Goal: Transaction & Acquisition: Purchase product/service

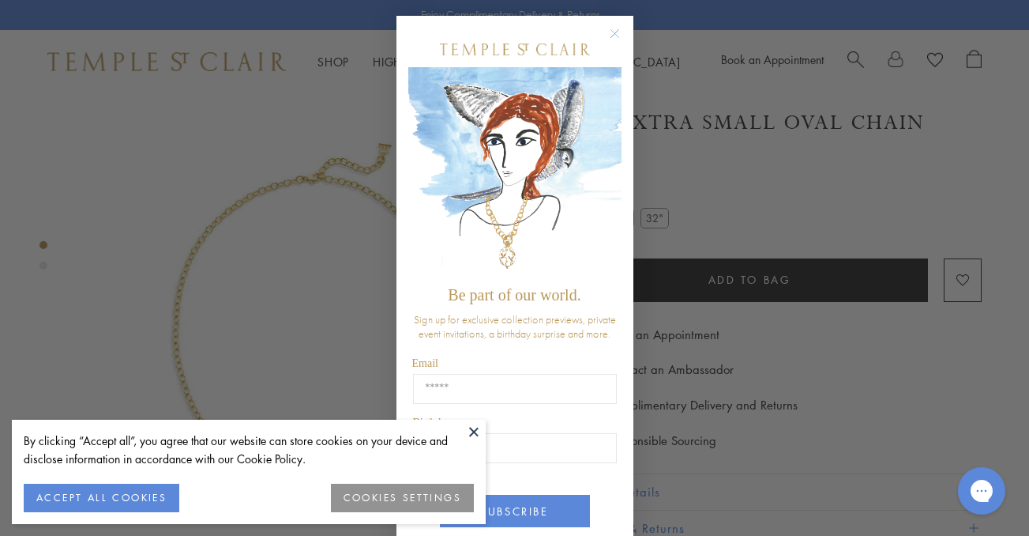
click at [614, 29] on circle "Close dialog" at bounding box center [614, 33] width 19 height 19
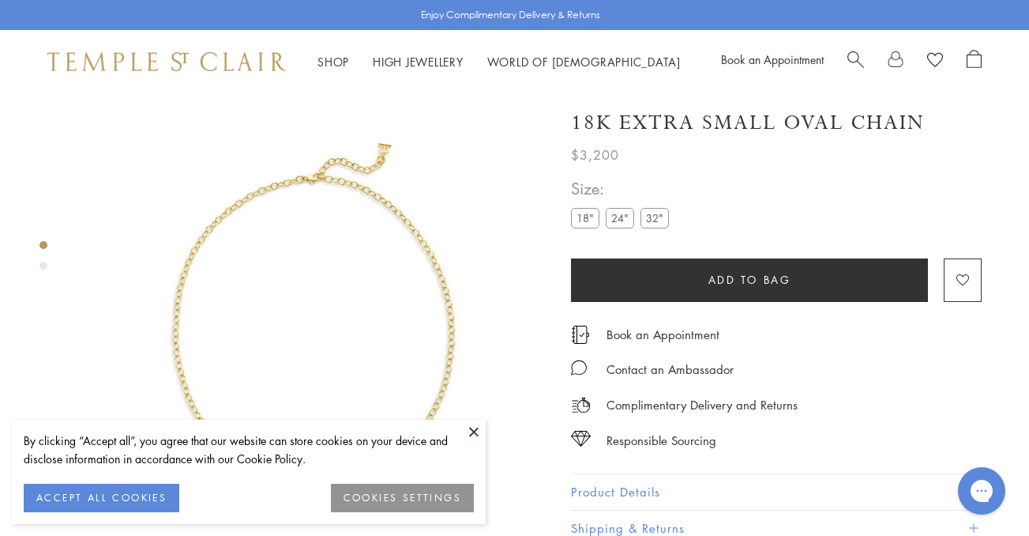
click at [473, 432] on button at bounding box center [474, 431] width 24 height 24
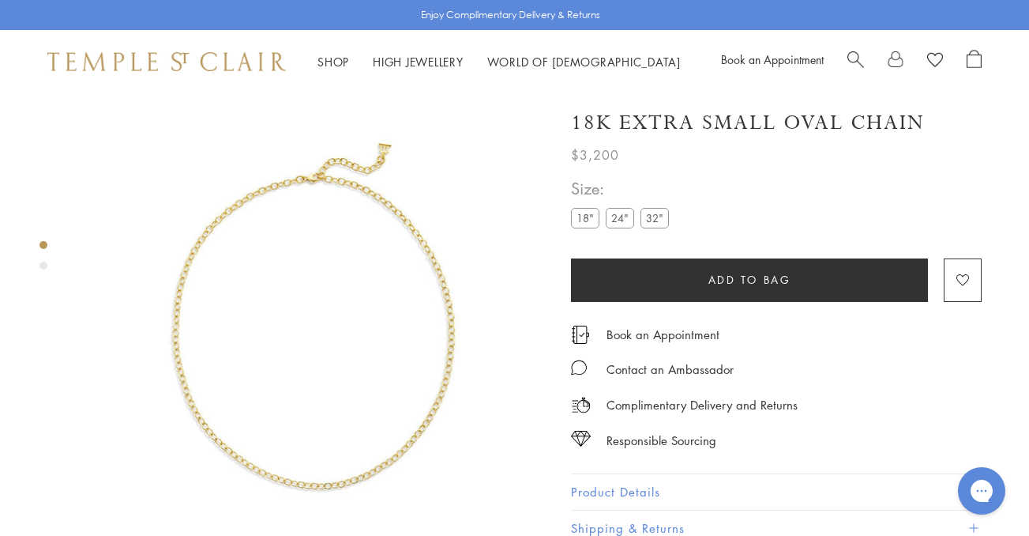
click at [44, 269] on div "Product gallery navigation" at bounding box center [43, 265] width 8 height 8
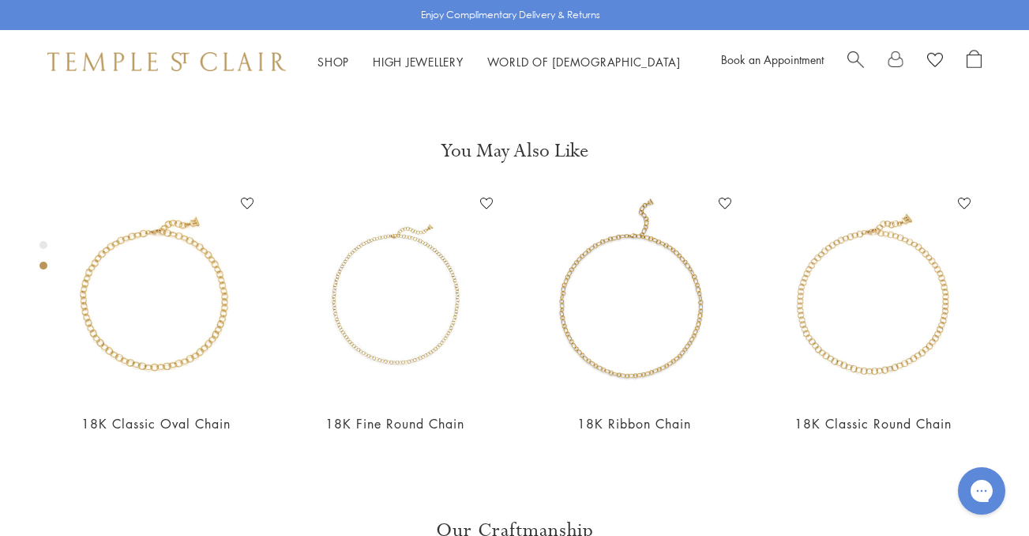
scroll to position [498, 0]
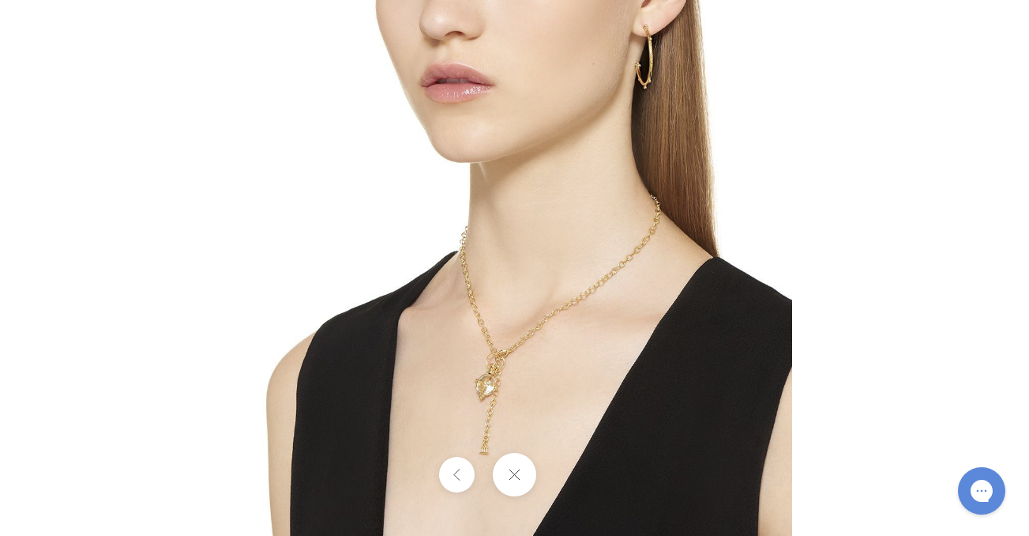
click at [519, 368] on img at bounding box center [515, 268] width 555 height 555
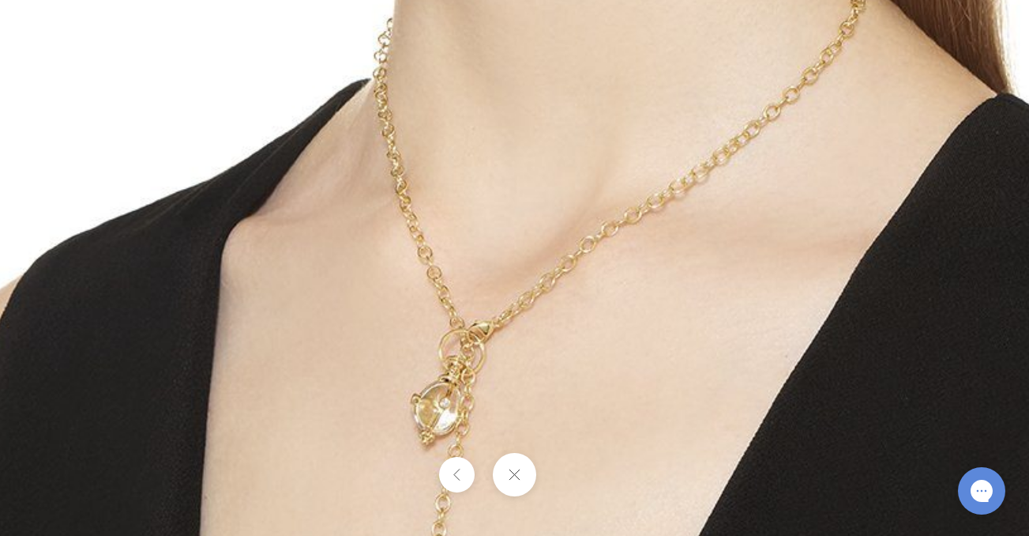
click at [519, 368] on img at bounding box center [509, 120] width 1365 height 1365
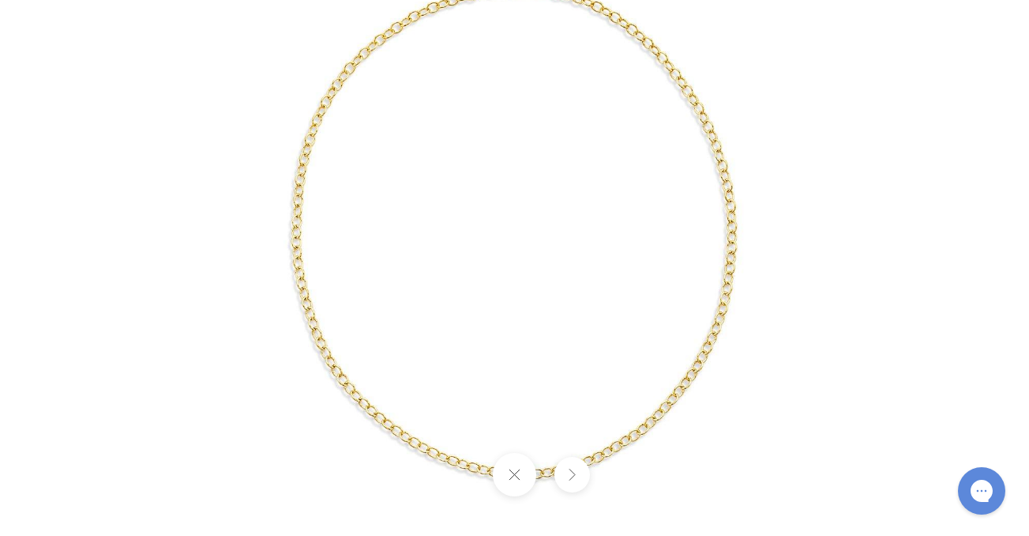
drag, startPoint x: 583, startPoint y: 295, endPoint x: 537, endPoint y: 305, distance: 47.0
click at [537, 305] on img at bounding box center [513, 223] width 739 height 739
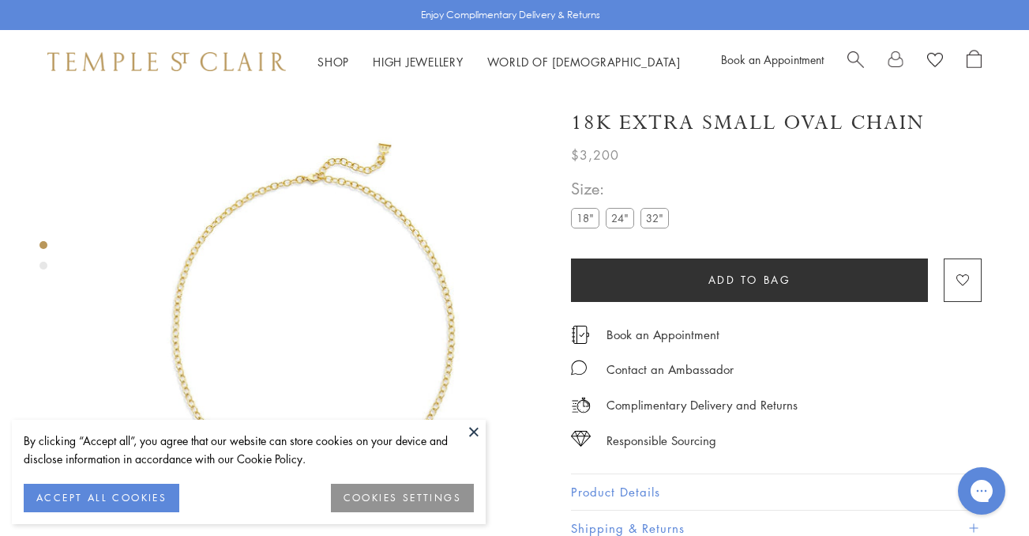
scroll to position [93, 0]
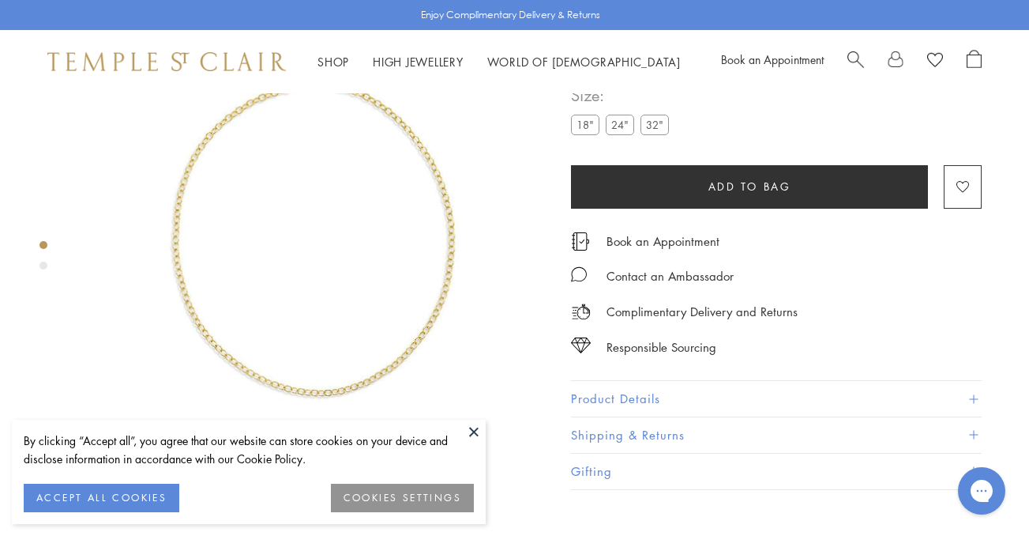
click at [474, 431] on button at bounding box center [474, 431] width 24 height 24
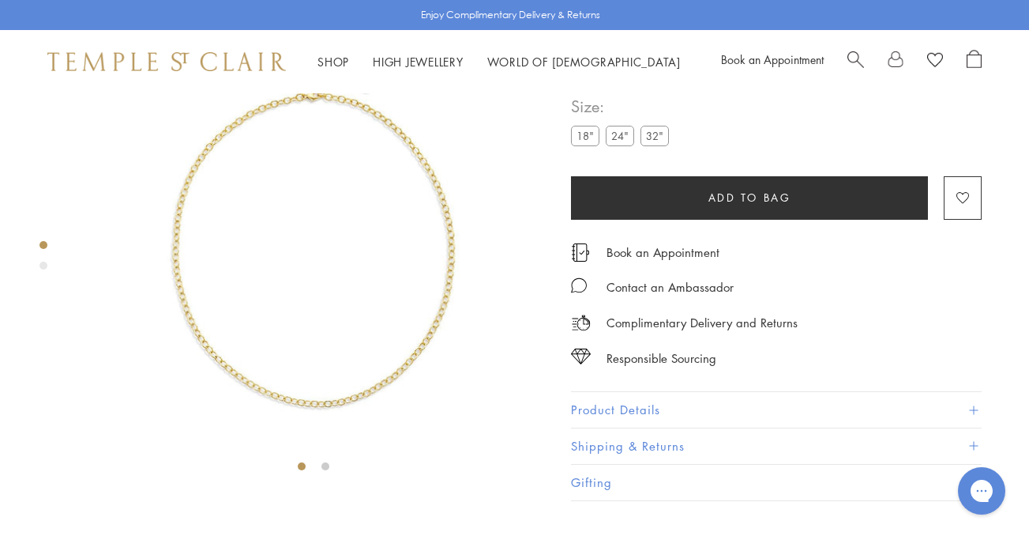
scroll to position [0, 0]
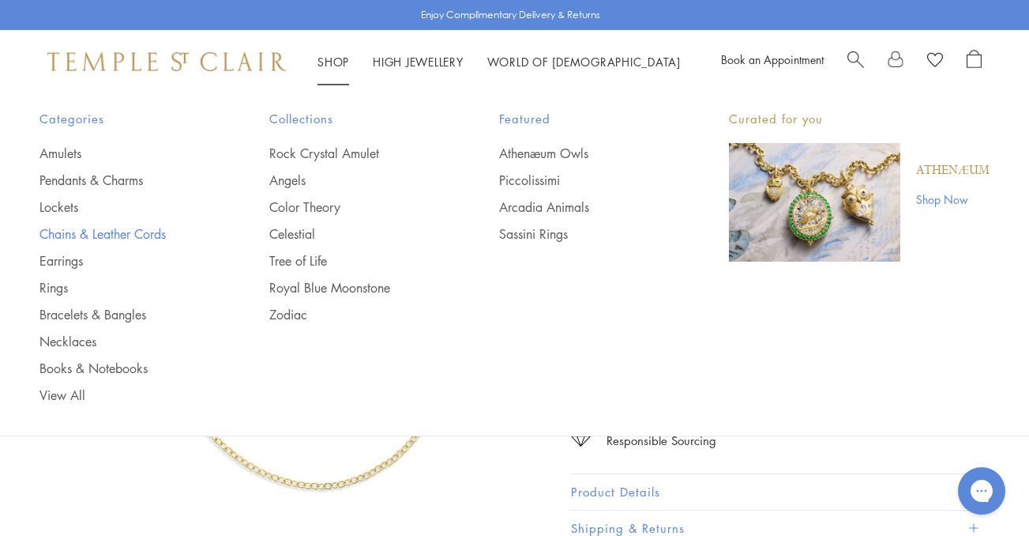
click at [114, 236] on link "Chains & Leather Cords" at bounding box center [122, 233] width 167 height 17
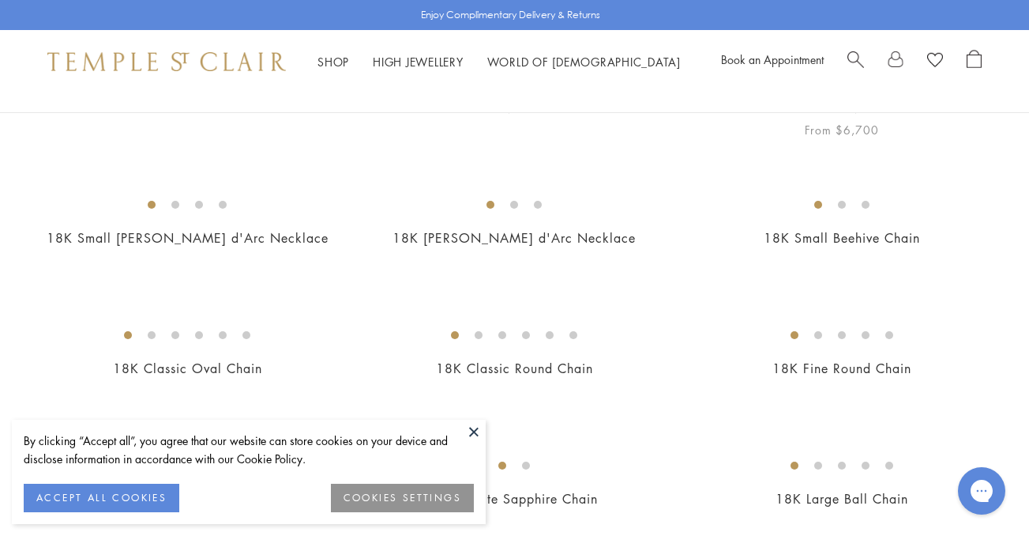
scroll to position [229, 0]
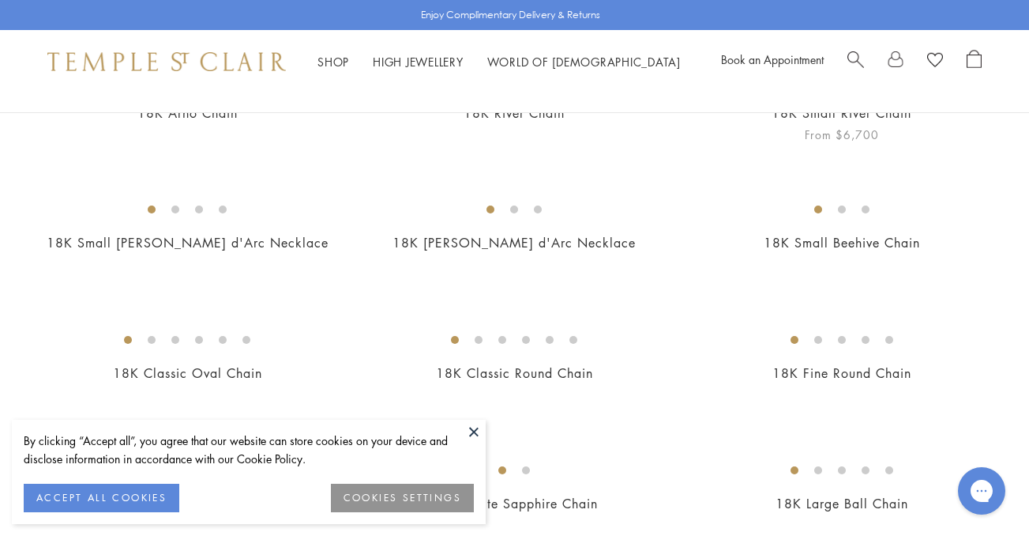
click at [0, 0] on img at bounding box center [0, 0] width 0 height 0
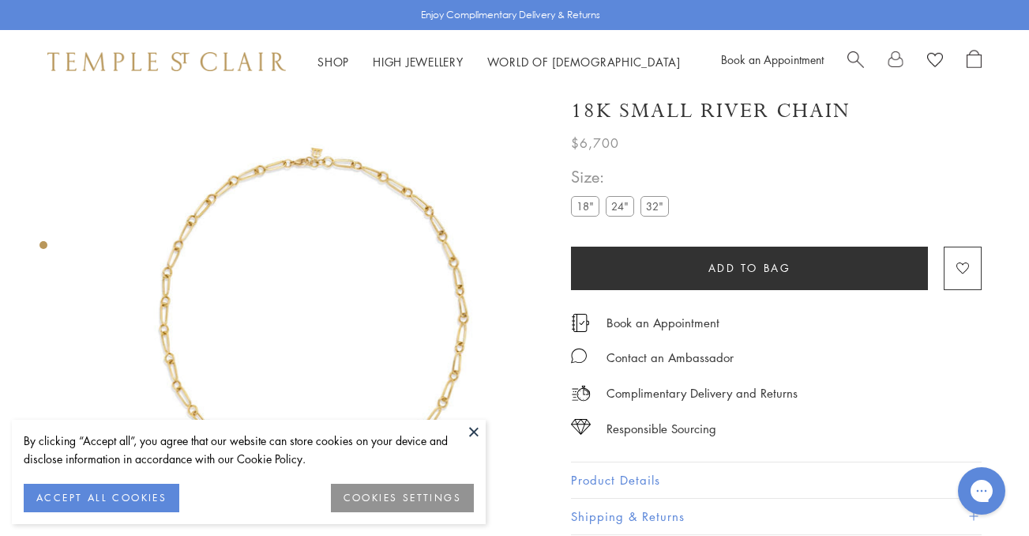
scroll to position [6, 0]
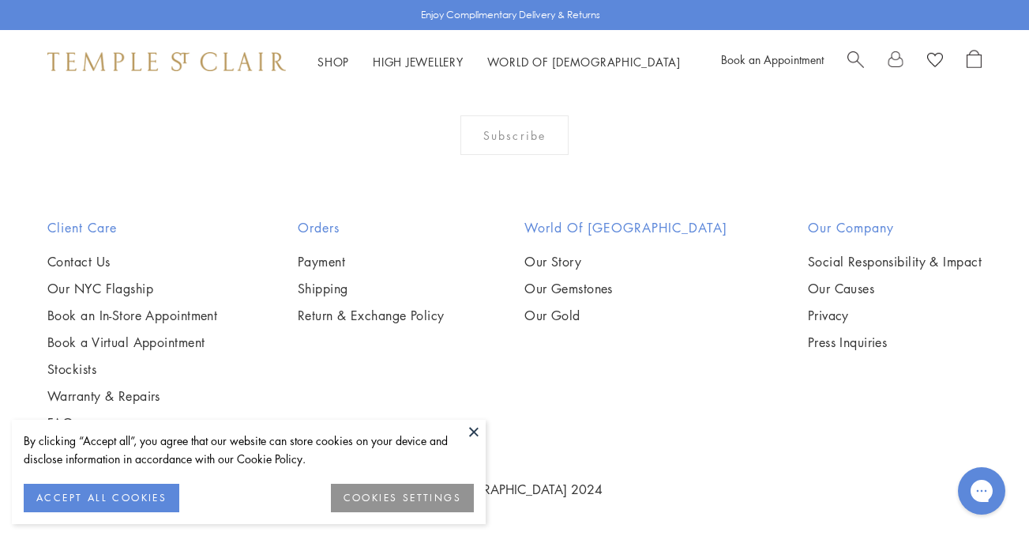
scroll to position [1826, 0]
click at [0, 0] on img at bounding box center [0, 0] width 0 height 0
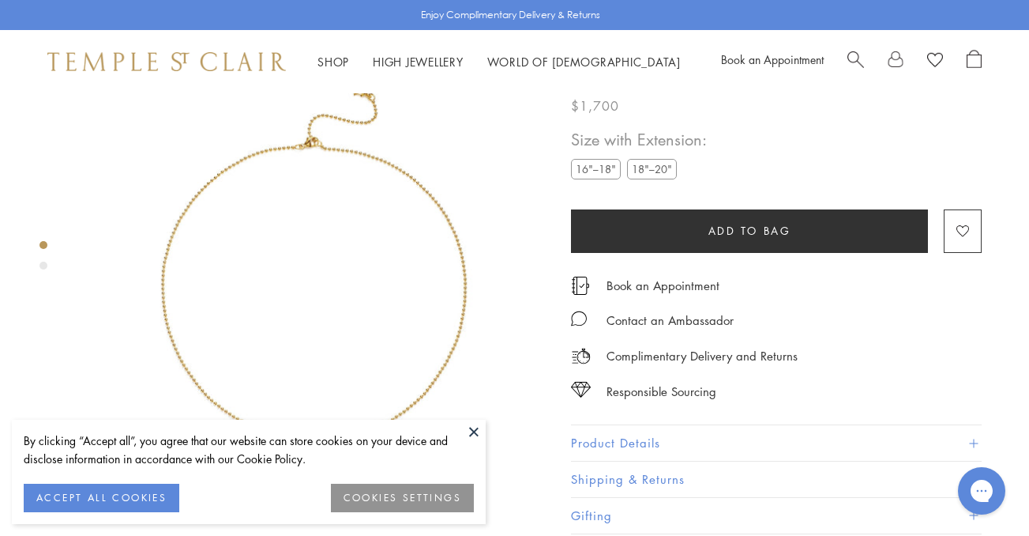
scroll to position [52, 0]
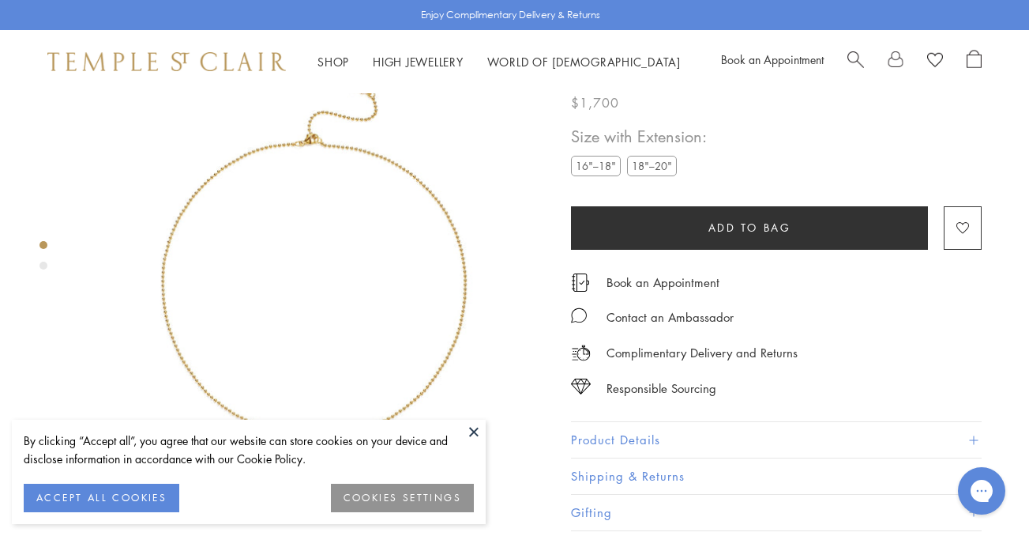
click at [469, 427] on button at bounding box center [474, 431] width 24 height 24
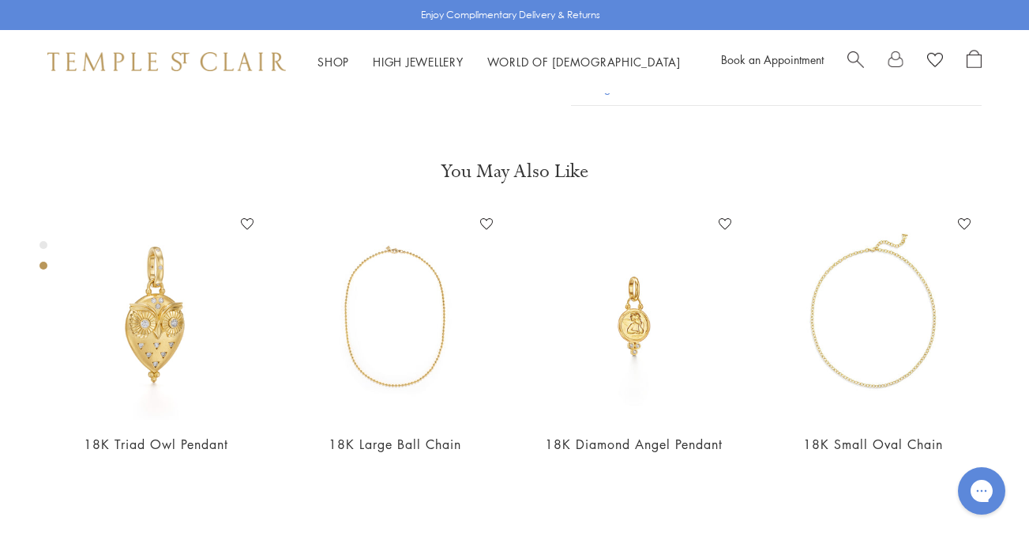
scroll to position [480, 0]
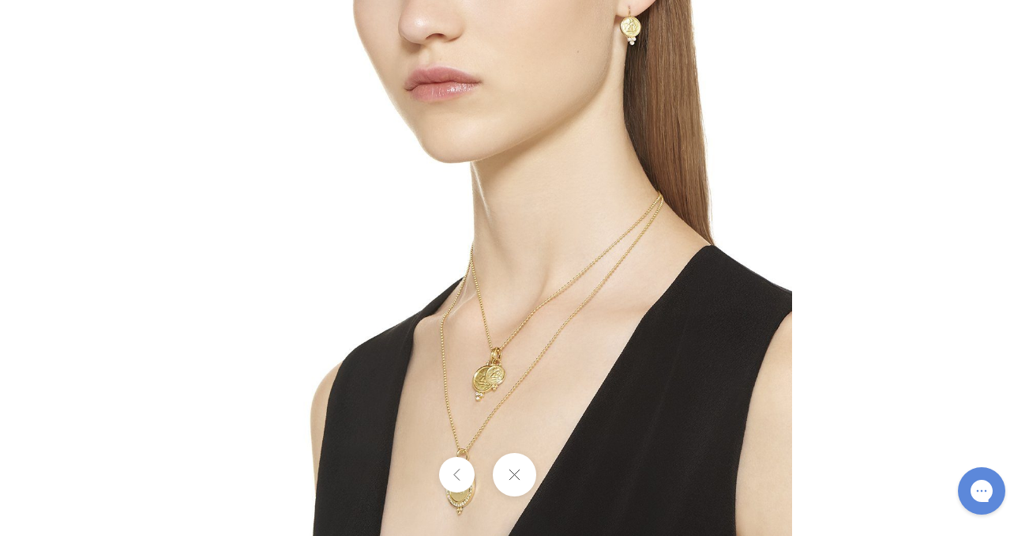
click at [488, 337] on img at bounding box center [515, 268] width 555 height 555
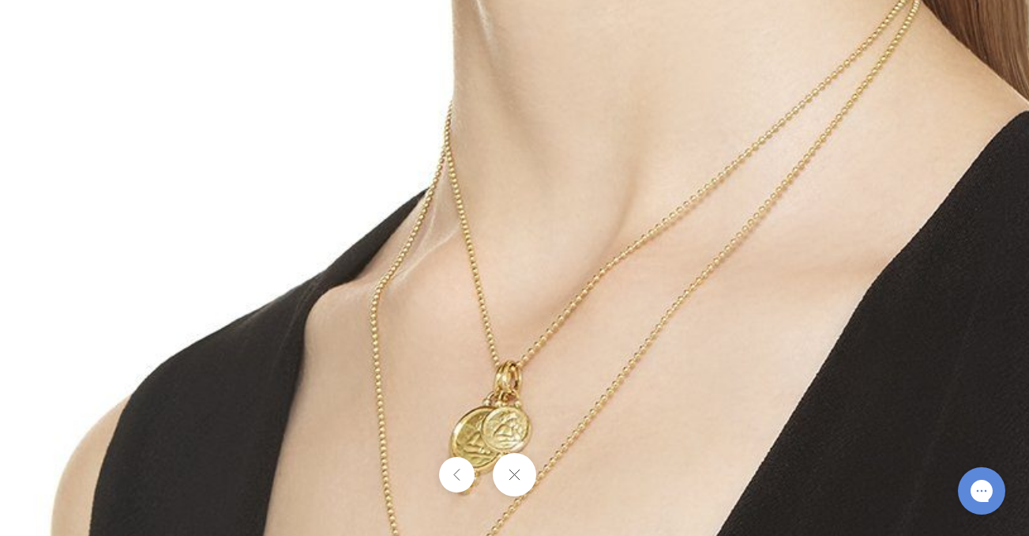
click at [488, 337] on img at bounding box center [554, 165] width 1365 height 1365
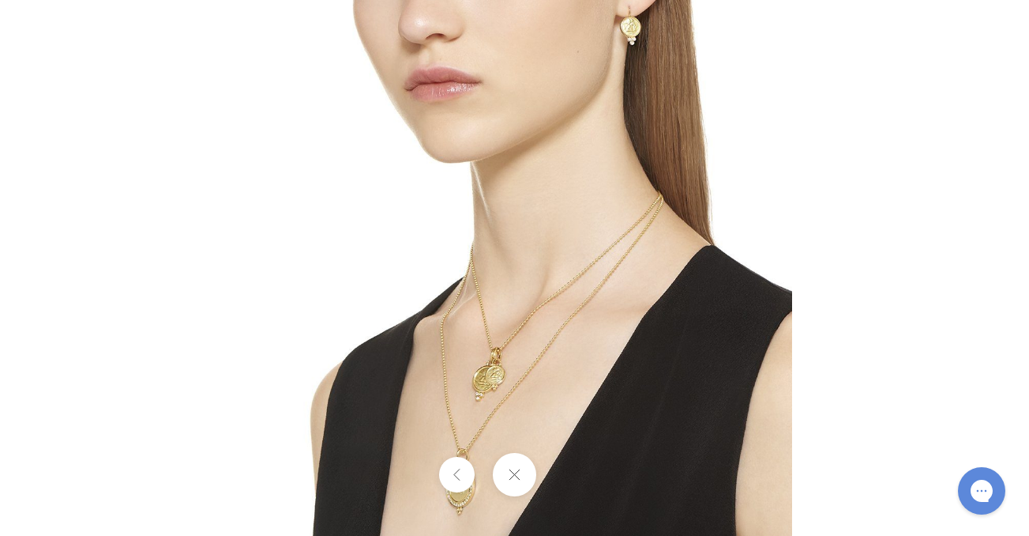
click at [488, 337] on img at bounding box center [515, 268] width 555 height 555
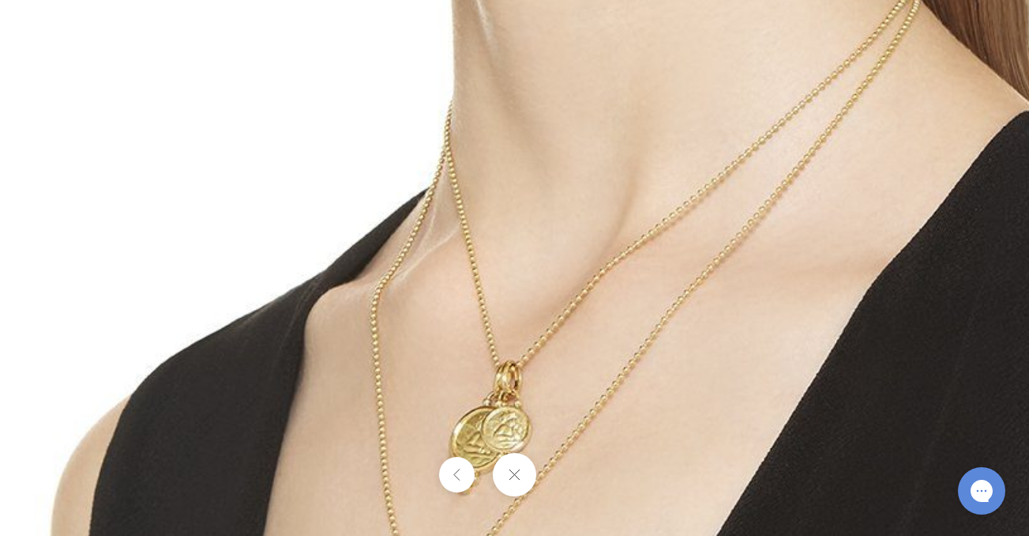
click at [488, 339] on img at bounding box center [554, 165] width 1365 height 1365
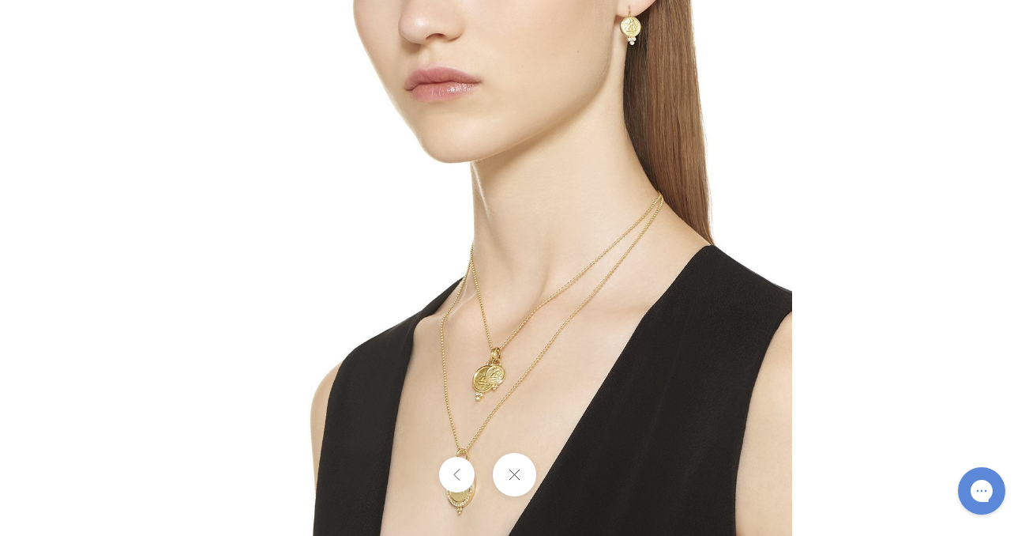
click at [215, 338] on div at bounding box center [514, 268] width 1029 height 536
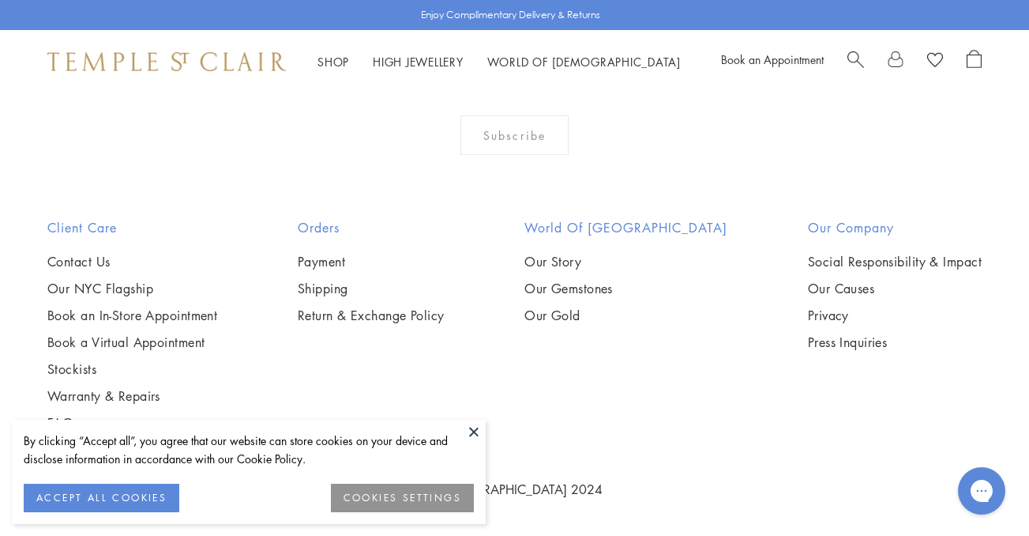
click at [0, 0] on img at bounding box center [0, 0] width 0 height 0
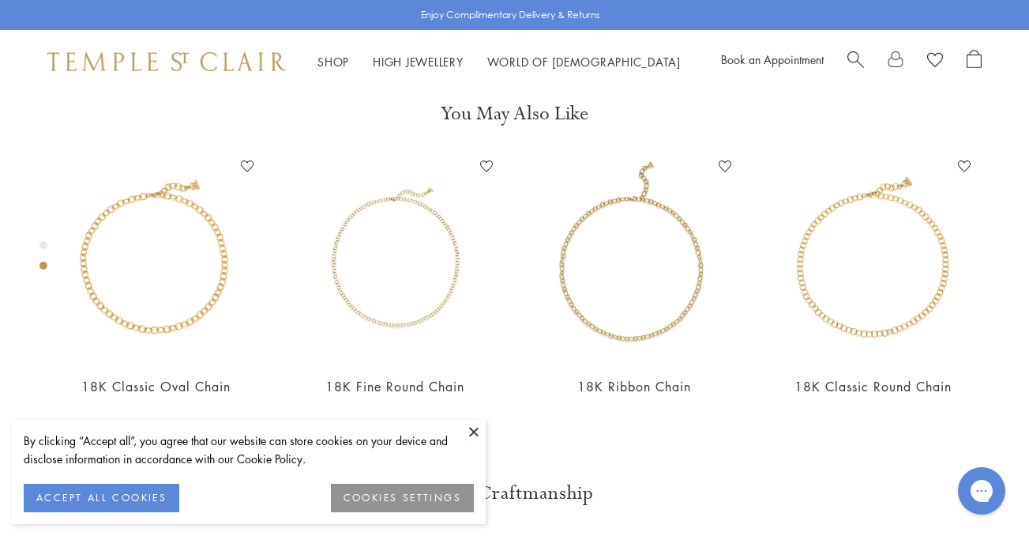
scroll to position [547, 0]
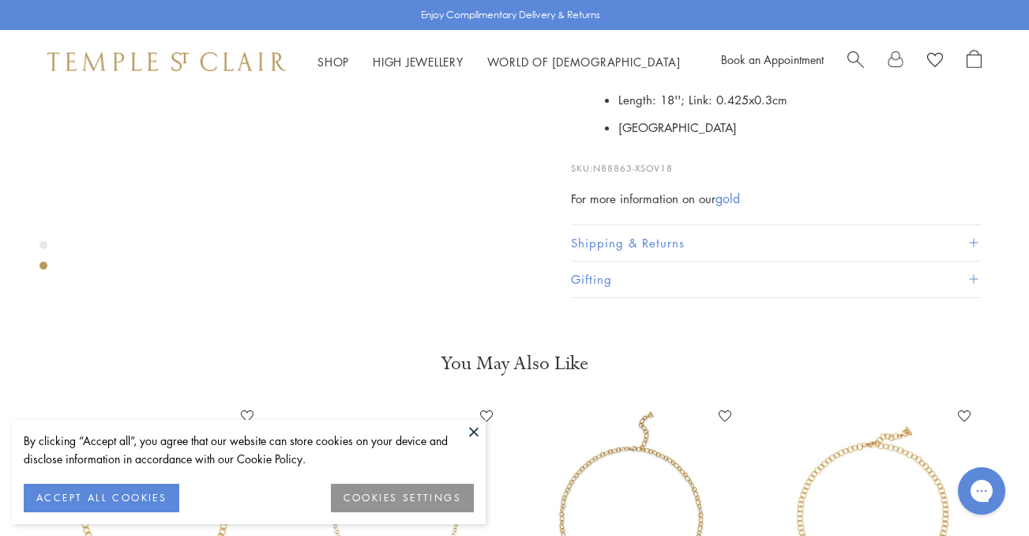
scroll to position [626, 0]
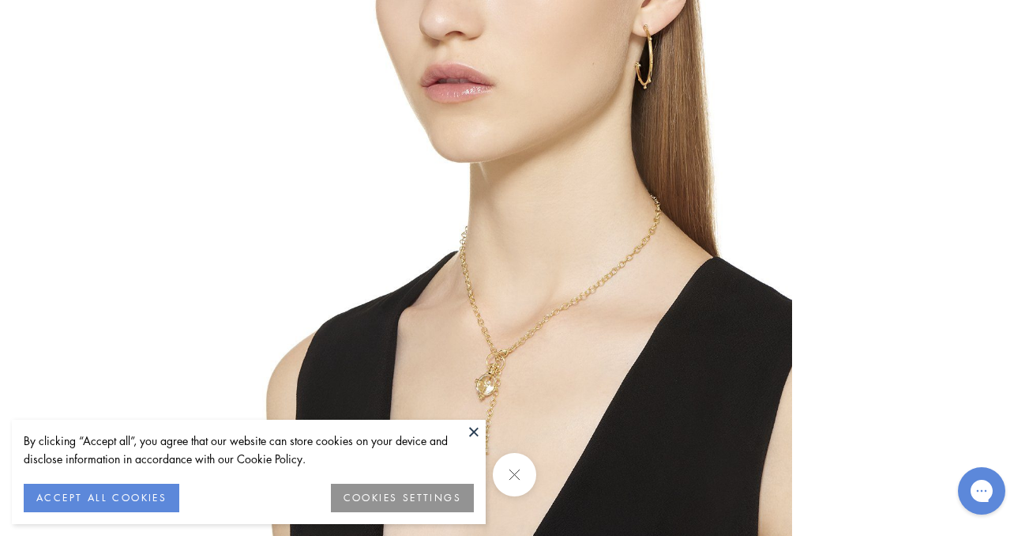
click at [513, 361] on img at bounding box center [515, 268] width 555 height 555
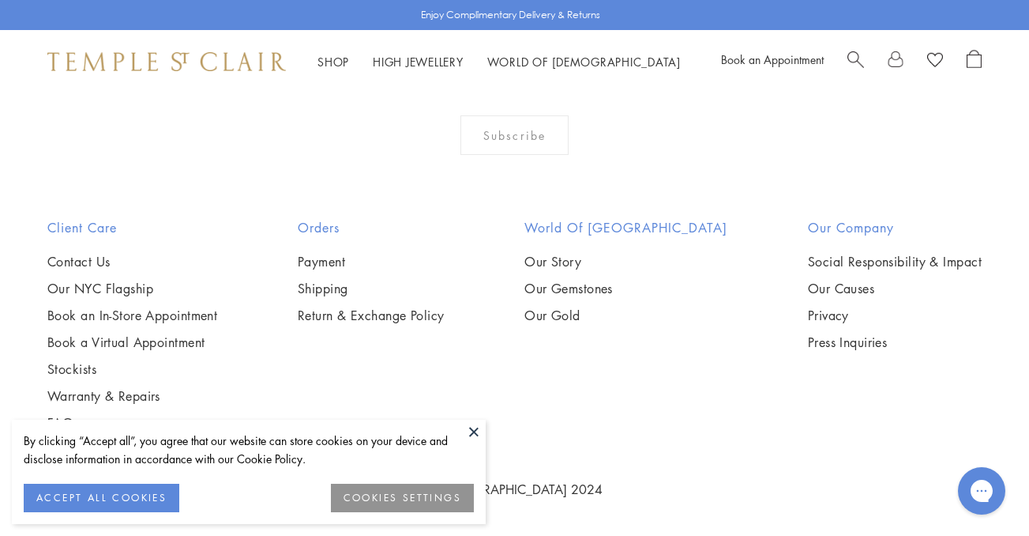
click at [0, 0] on img at bounding box center [0, 0] width 0 height 0
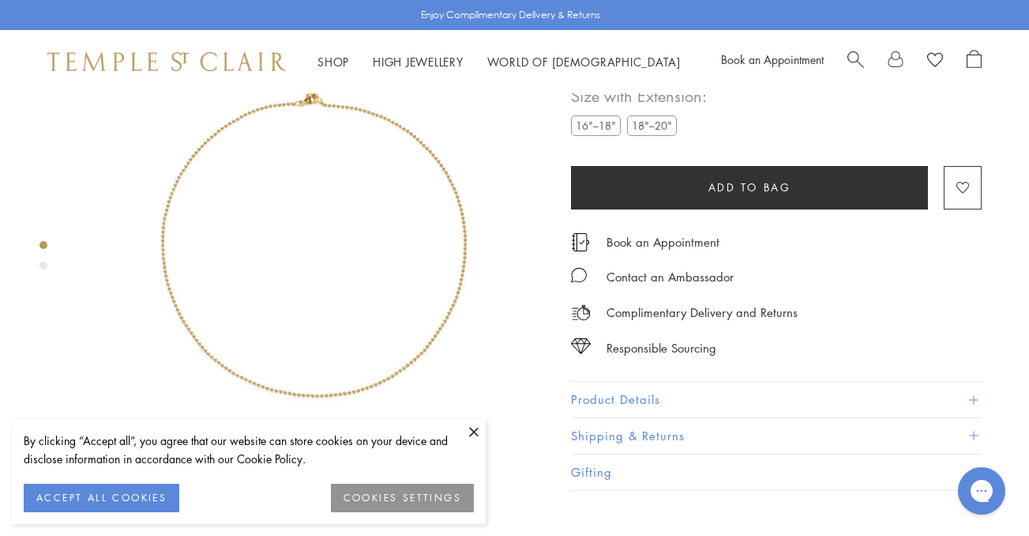
scroll to position [93, 0]
click at [329, 150] on img at bounding box center [313, 238] width 468 height 476
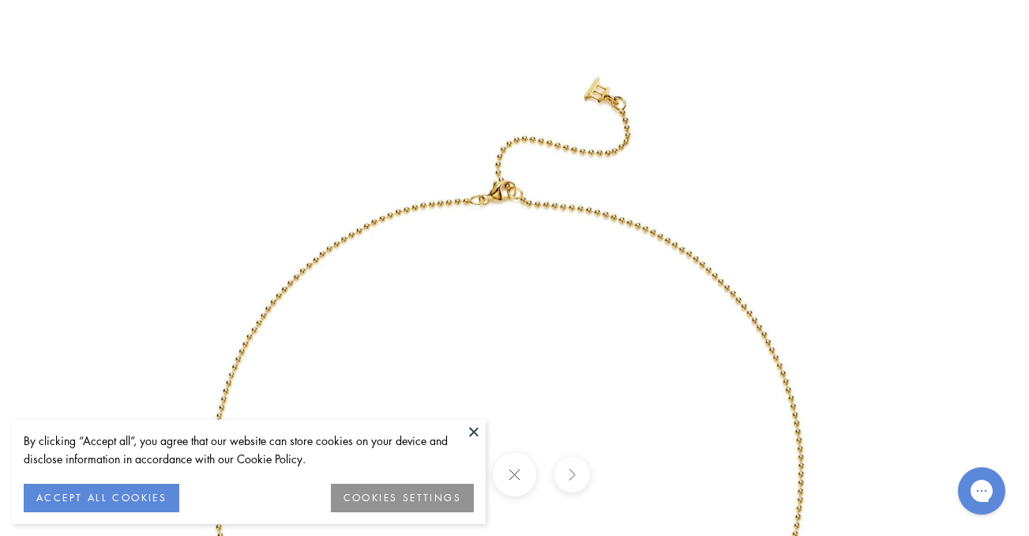
drag, startPoint x: 510, startPoint y: 36, endPoint x: 481, endPoint y: 255, distance: 221.6
click at [481, 255] on img at bounding box center [505, 463] width 909 height 924
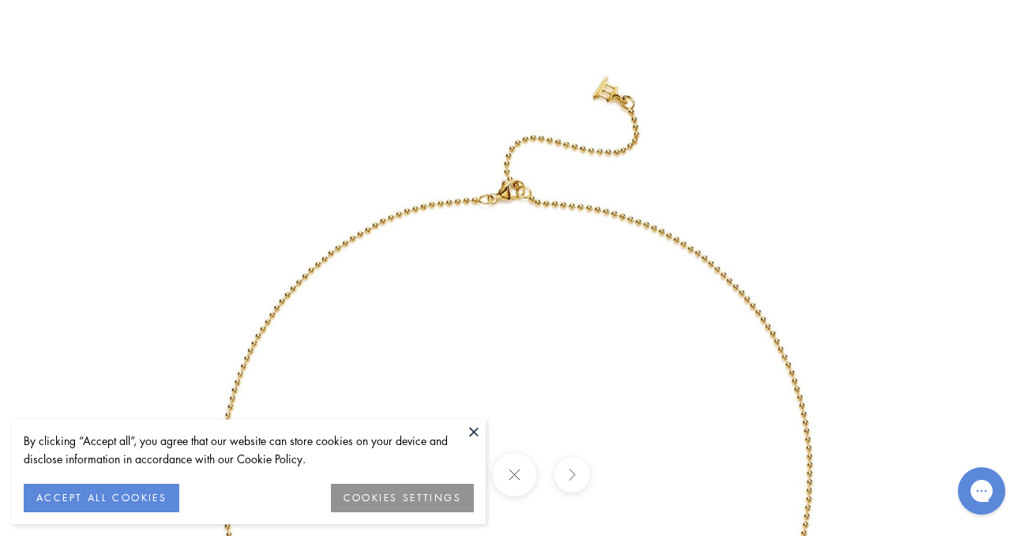
click at [516, 196] on img at bounding box center [514, 462] width 909 height 924
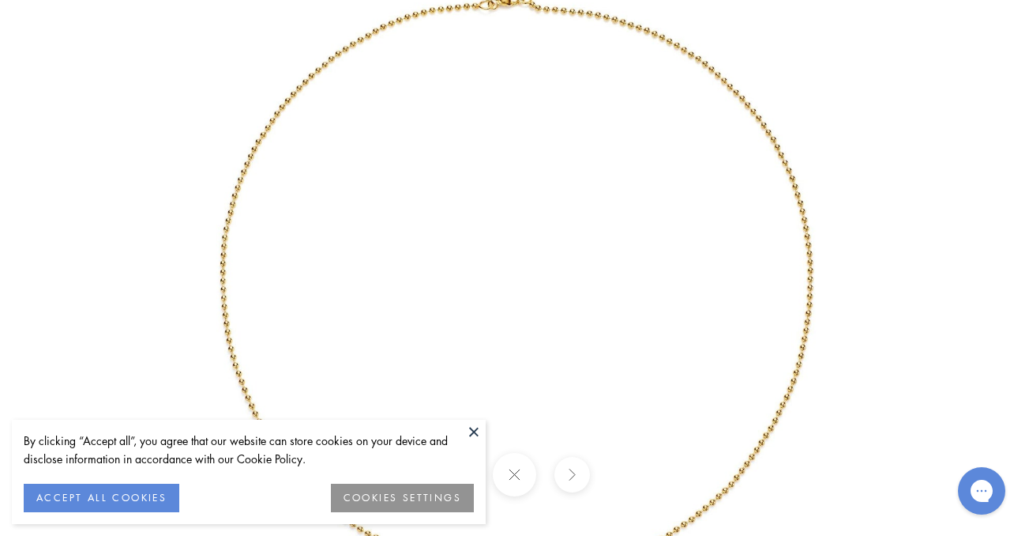
click at [472, 429] on button at bounding box center [474, 431] width 24 height 24
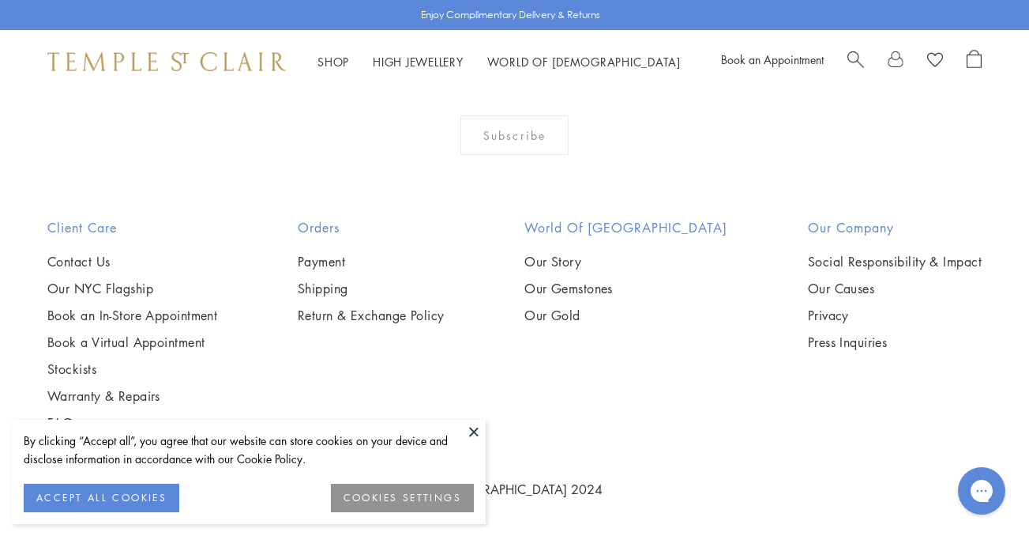
scroll to position [1902, 0]
click at [0, 0] on img at bounding box center [0, 0] width 0 height 0
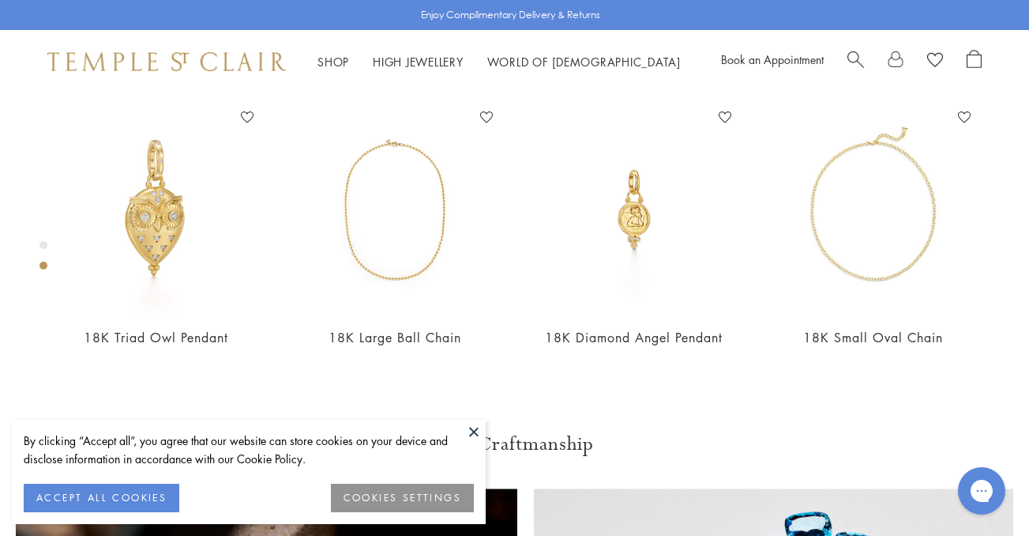
scroll to position [587, 0]
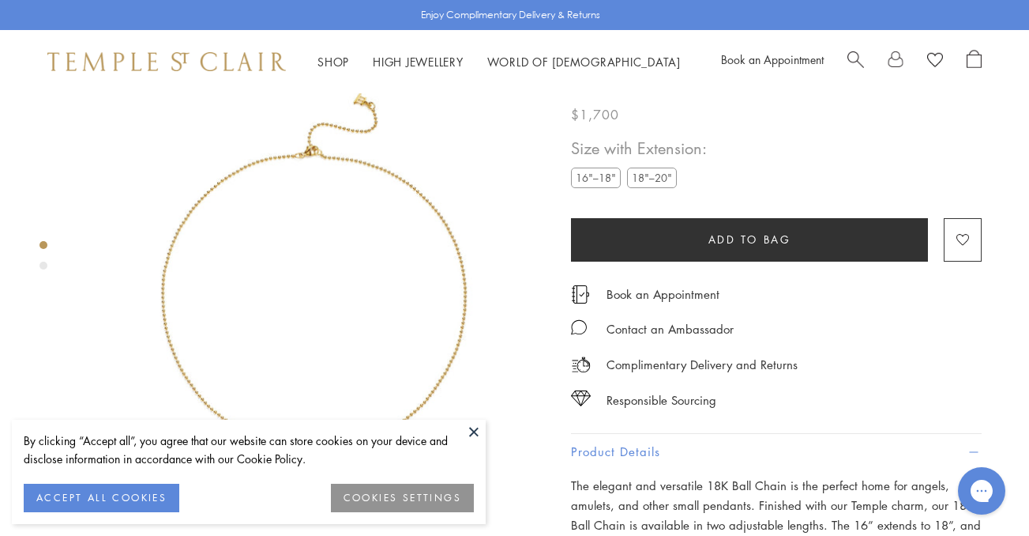
scroll to position [42, 0]
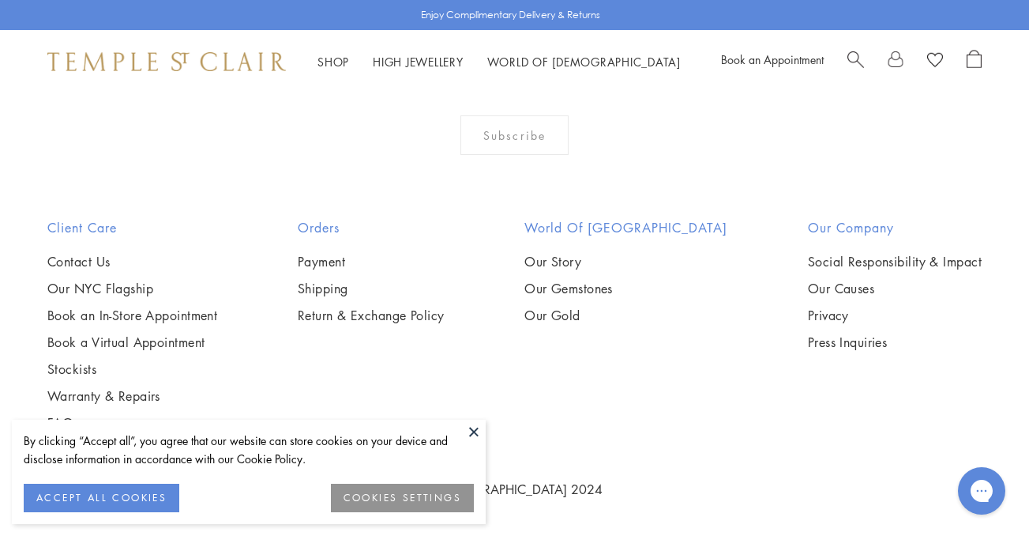
click at [0, 0] on img at bounding box center [0, 0] width 0 height 0
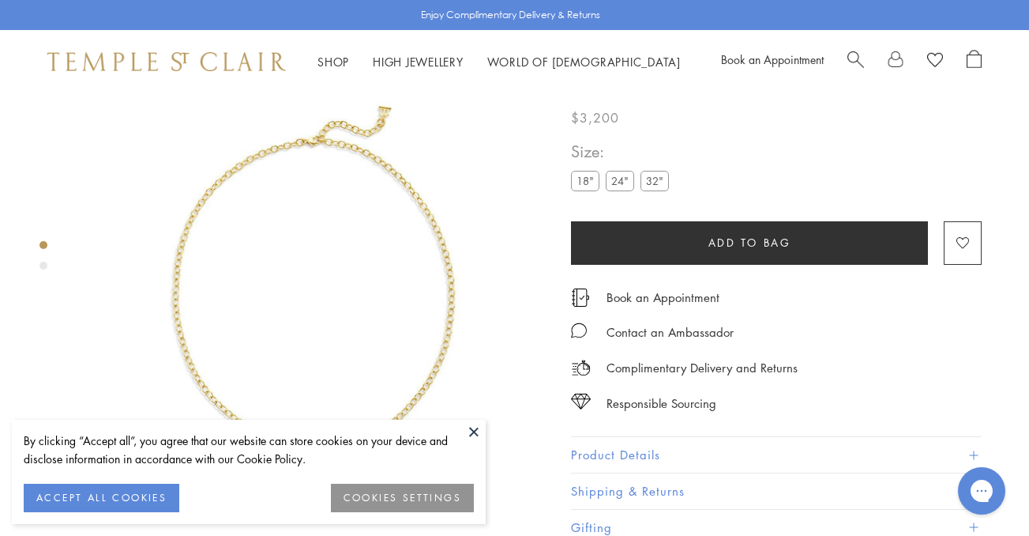
scroll to position [39, 0]
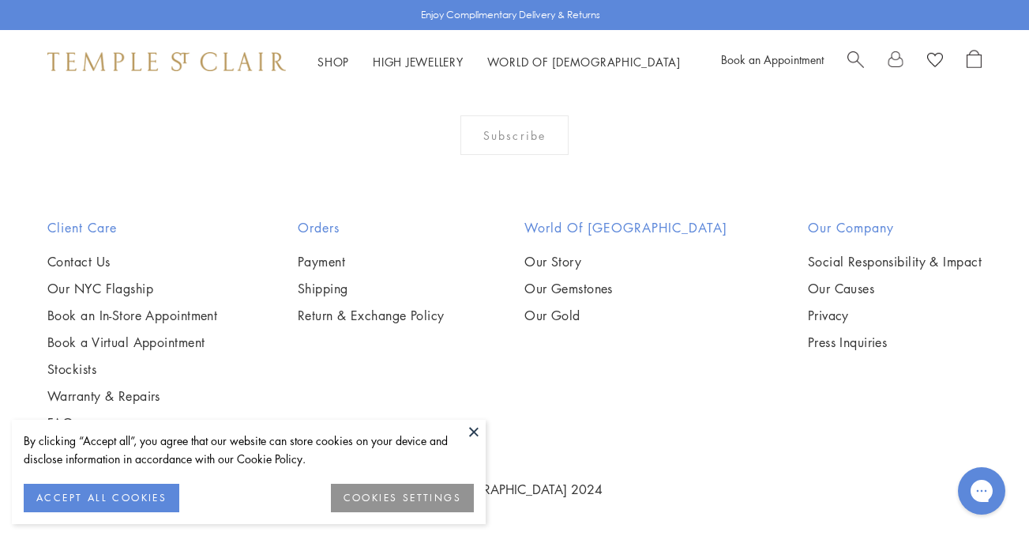
click at [0, 0] on img at bounding box center [0, 0] width 0 height 0
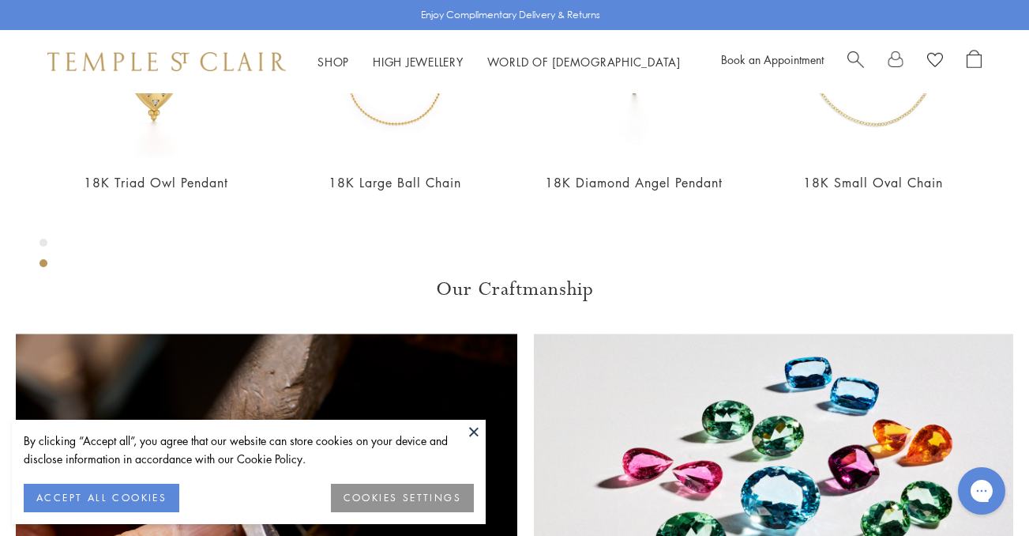
scroll to position [744, 0]
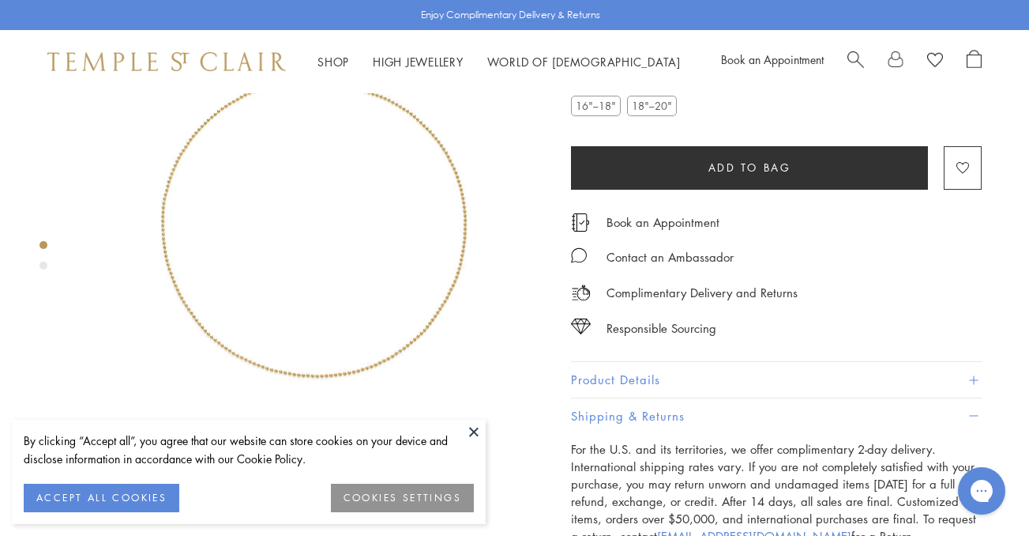
scroll to position [93, 0]
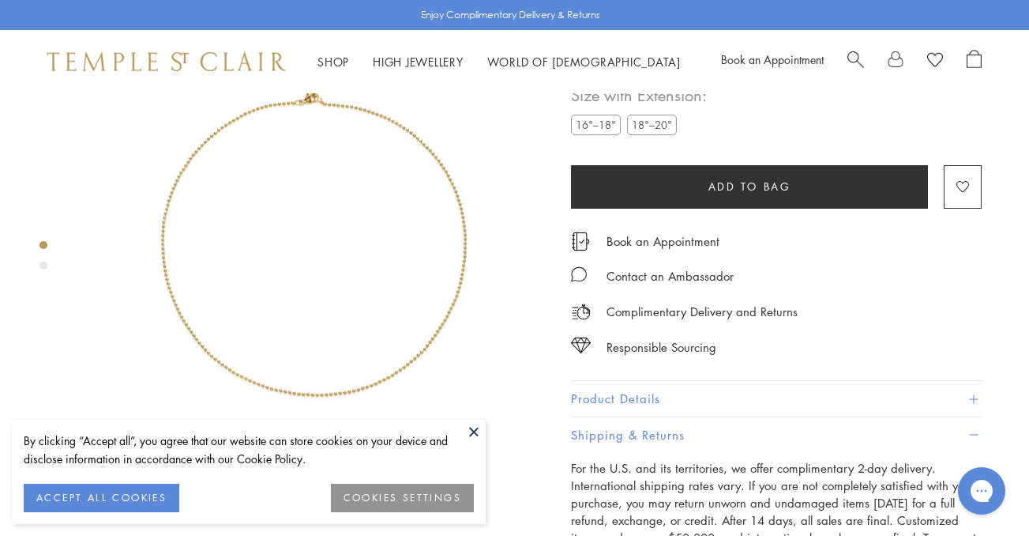
click at [767, 195] on span "Add to bag" at bounding box center [750, 186] width 83 height 17
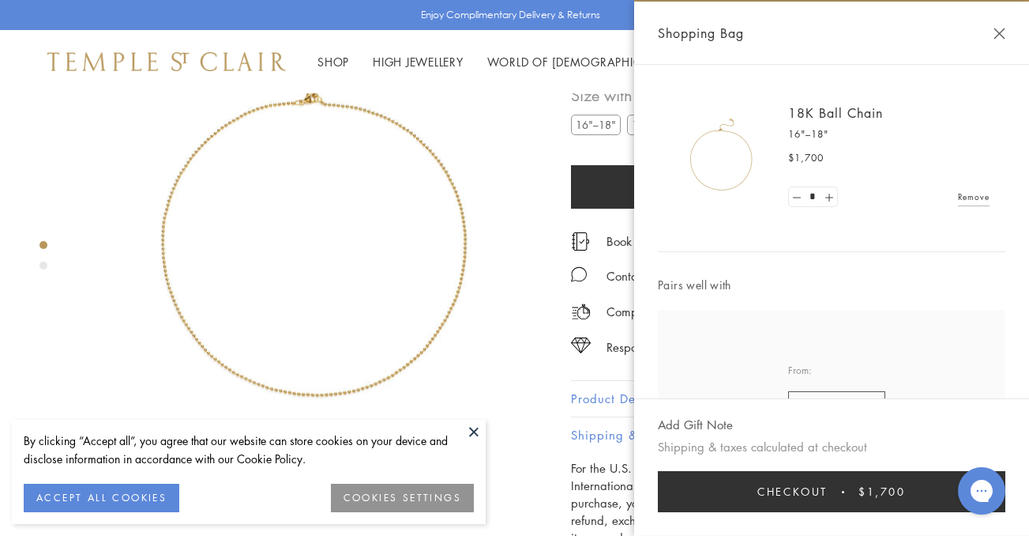
click at [997, 30] on button "Close Shopping Bag" at bounding box center [1000, 34] width 12 height 12
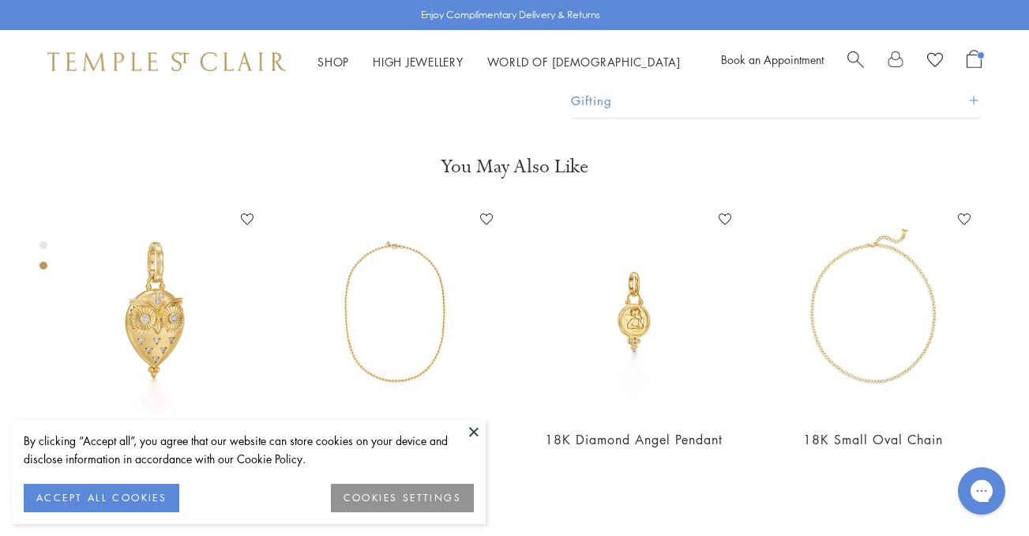
scroll to position [671, 0]
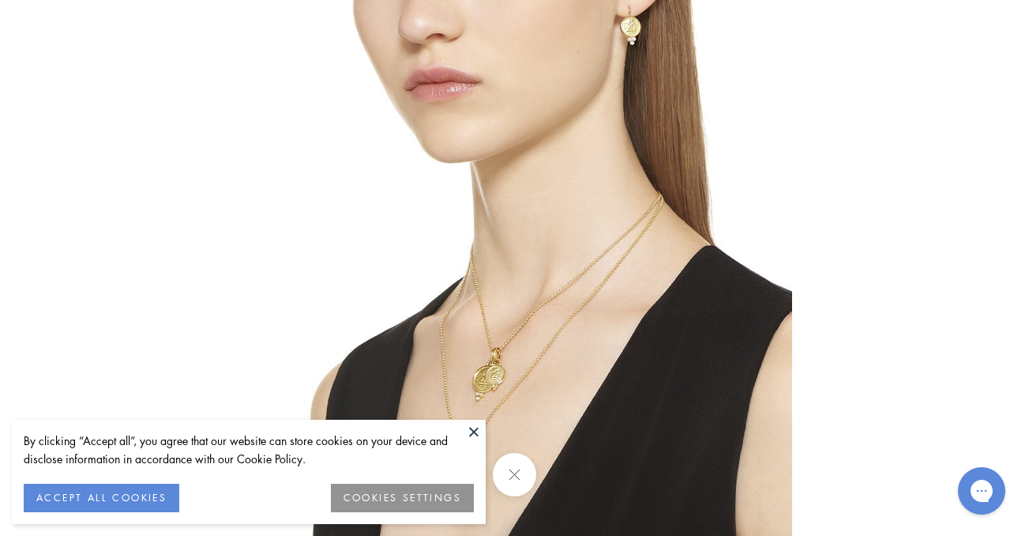
click at [484, 368] on img at bounding box center [515, 268] width 555 height 555
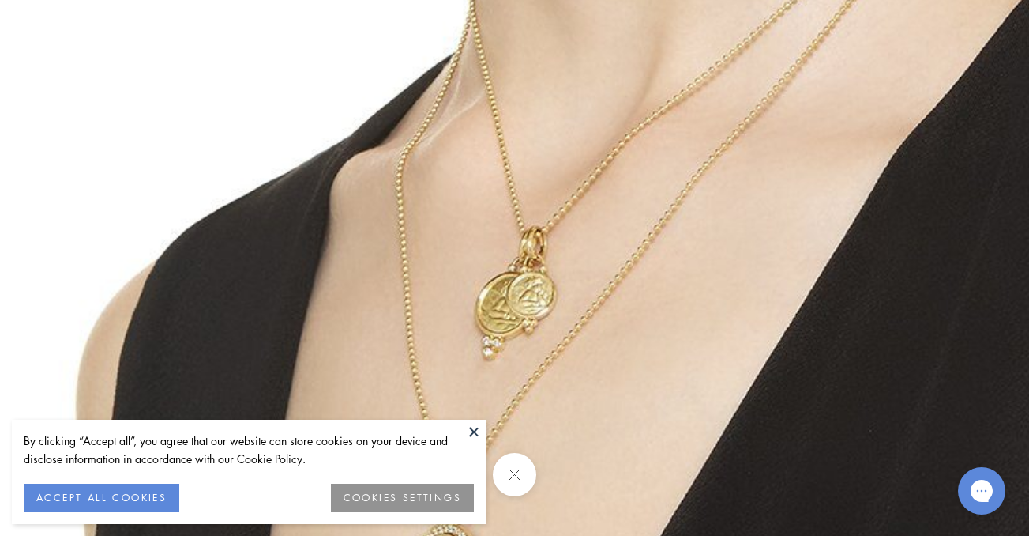
drag, startPoint x: 499, startPoint y: 265, endPoint x: 519, endPoint y: 161, distance: 106.1
click at [519, 161] on img at bounding box center [579, 31] width 1365 height 1365
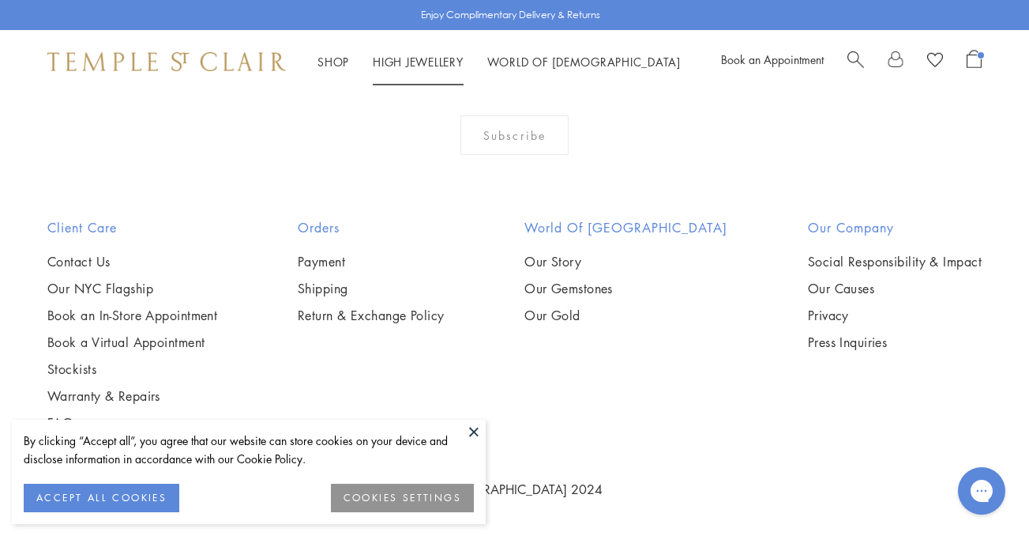
click at [402, 55] on link "High Jewellery High Jewellery" at bounding box center [418, 62] width 91 height 16
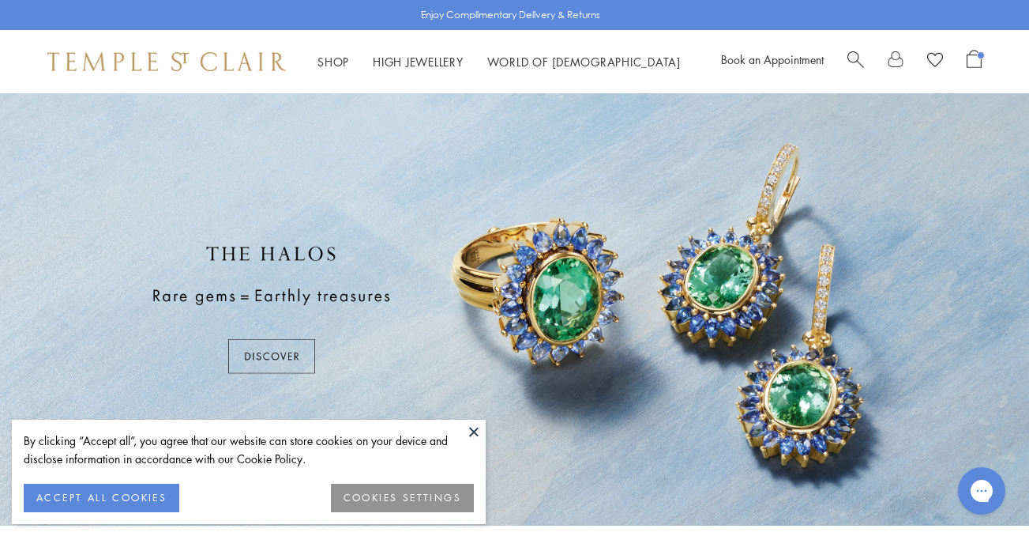
click at [476, 428] on button at bounding box center [474, 431] width 24 height 24
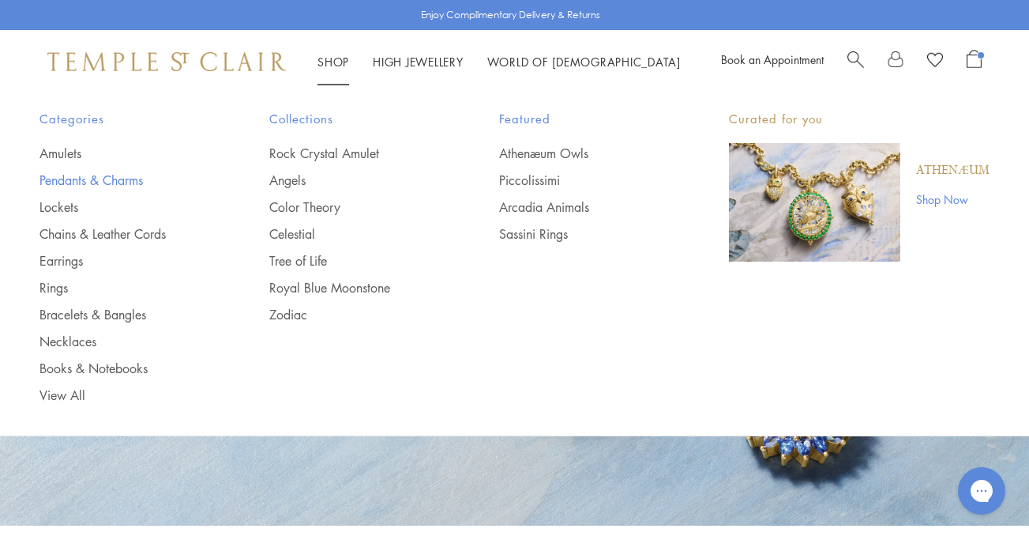
click at [86, 182] on link "Pendants & Charms" at bounding box center [122, 179] width 167 height 17
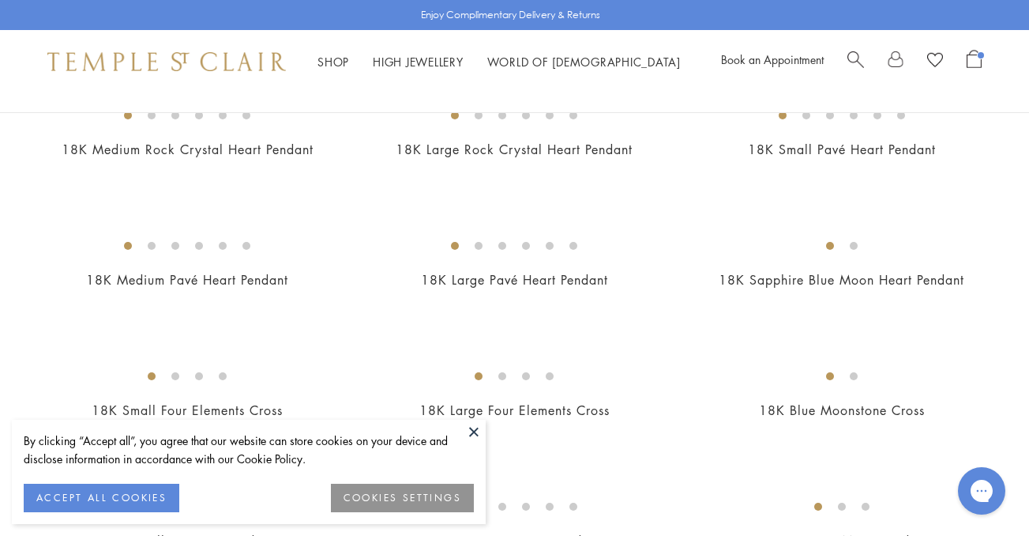
scroll to position [1370, 0]
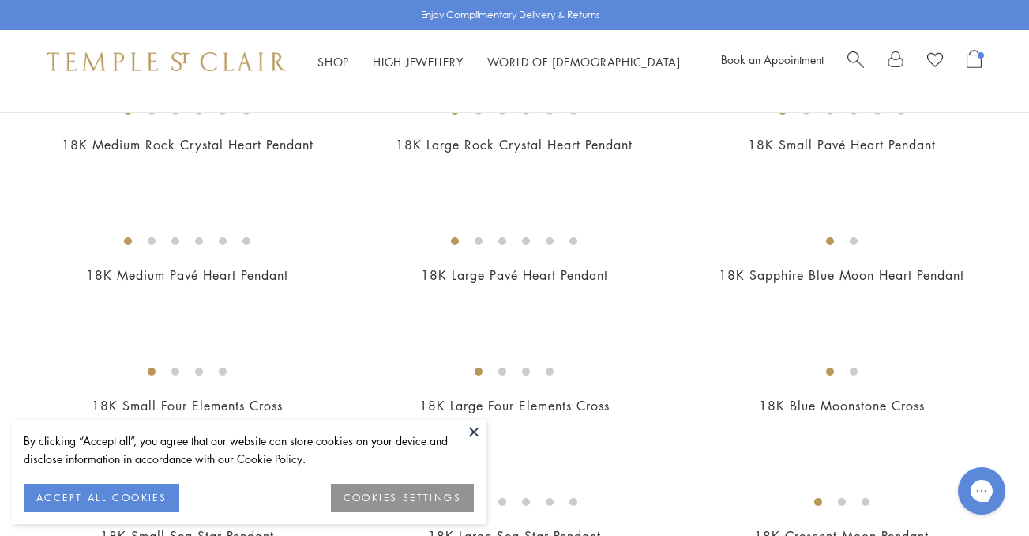
click at [0, 0] on img at bounding box center [0, 0] width 0 height 0
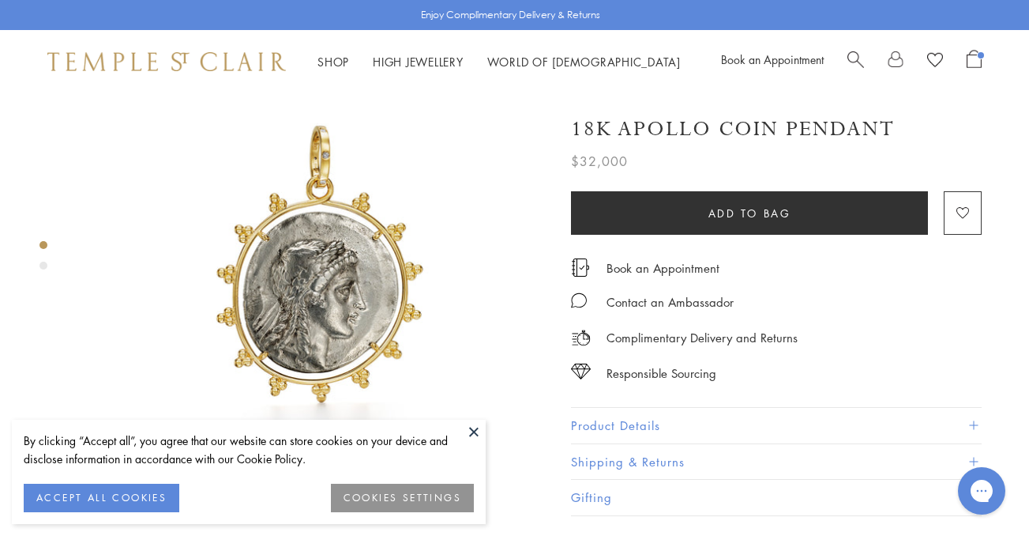
scroll to position [143, 0]
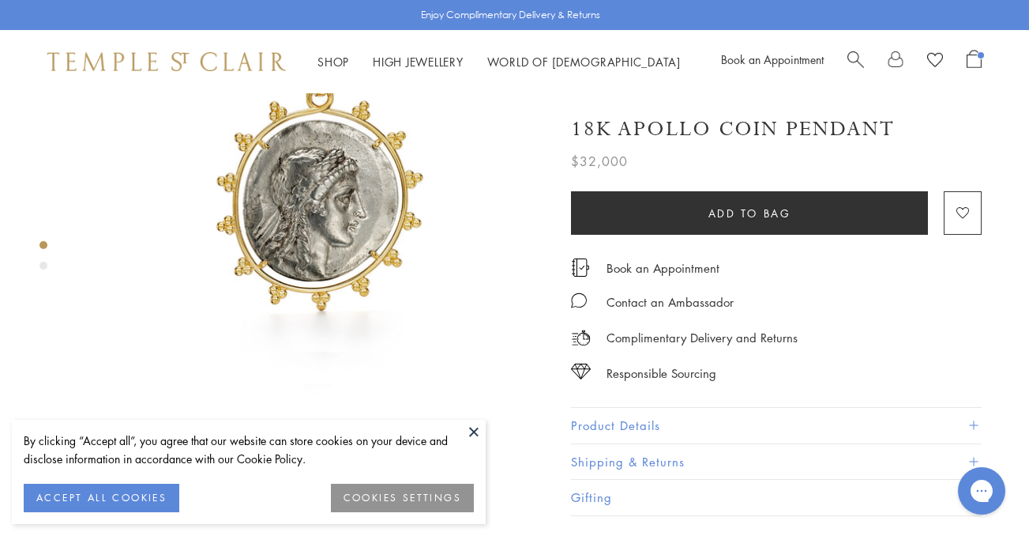
click at [712, 419] on button "Product Details" at bounding box center [776, 426] width 411 height 36
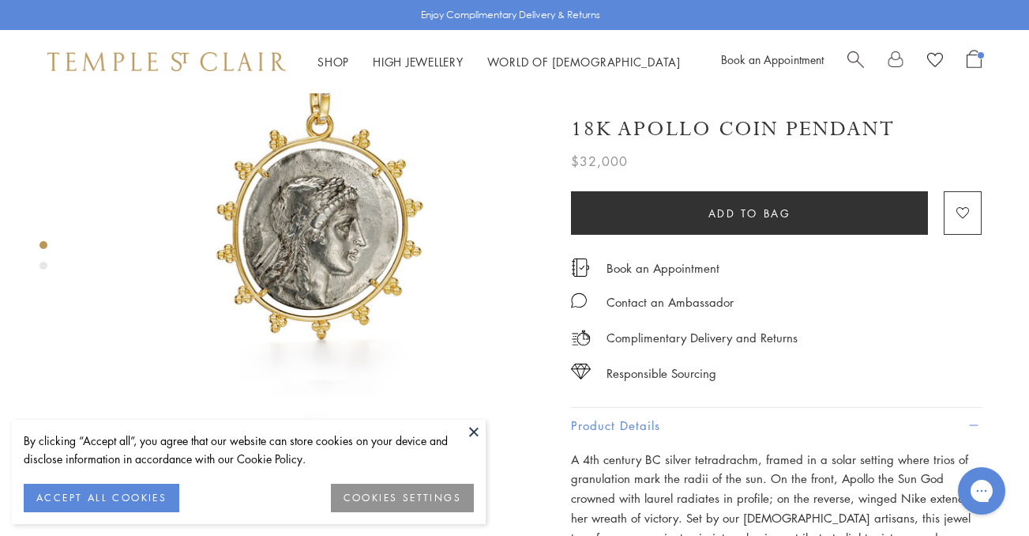
scroll to position [0, 0]
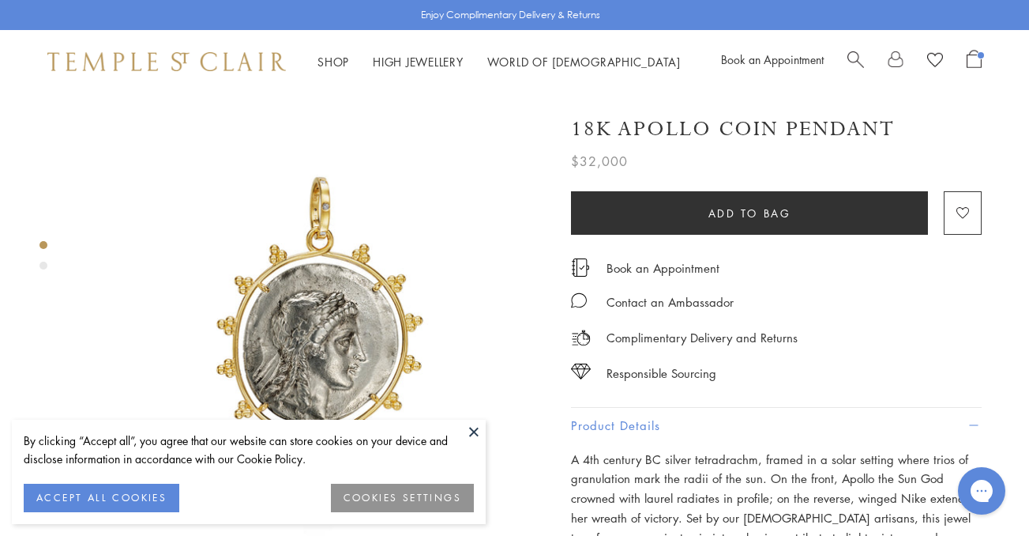
click at [363, 223] on img at bounding box center [313, 327] width 468 height 468
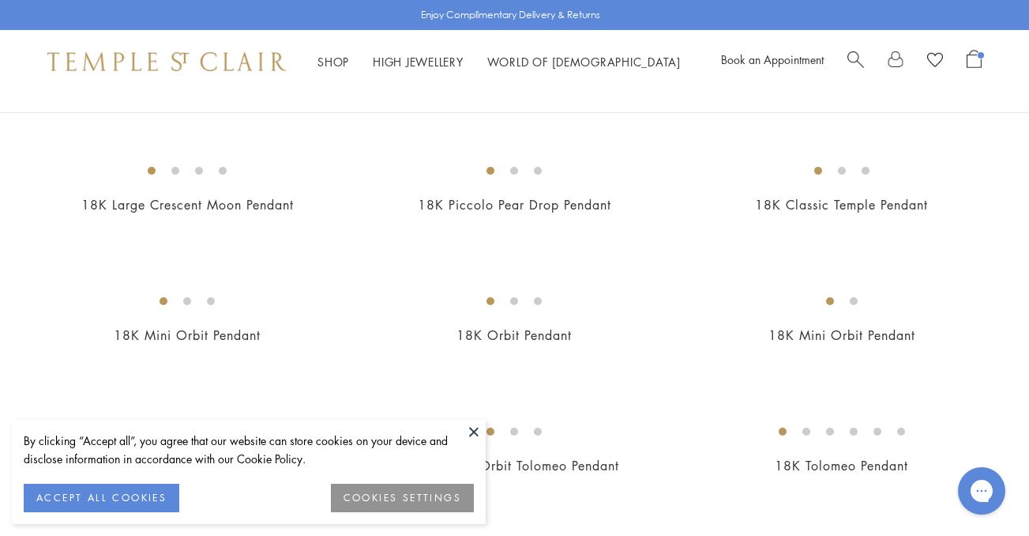
scroll to position [1844, 0]
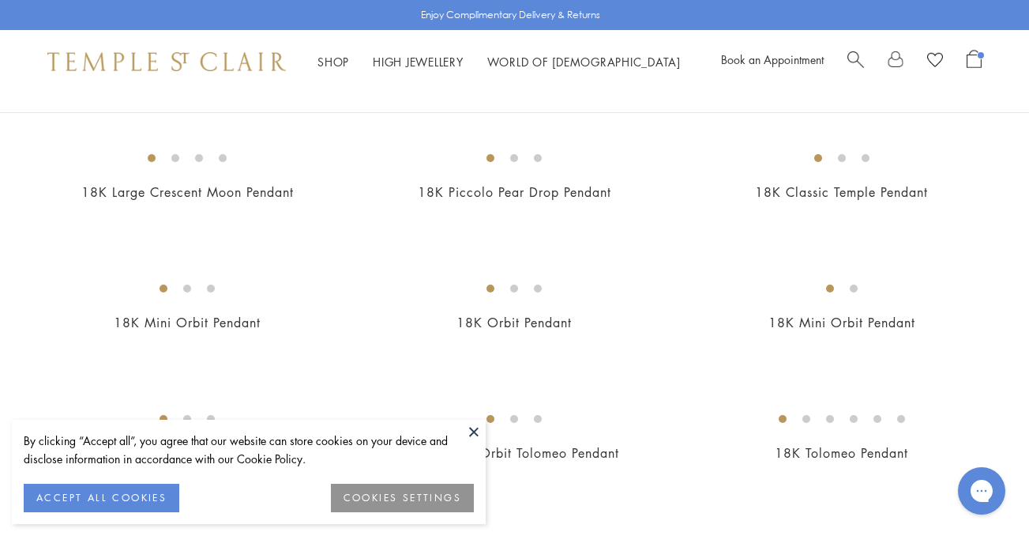
click at [0, 0] on img at bounding box center [0, 0] width 0 height 0
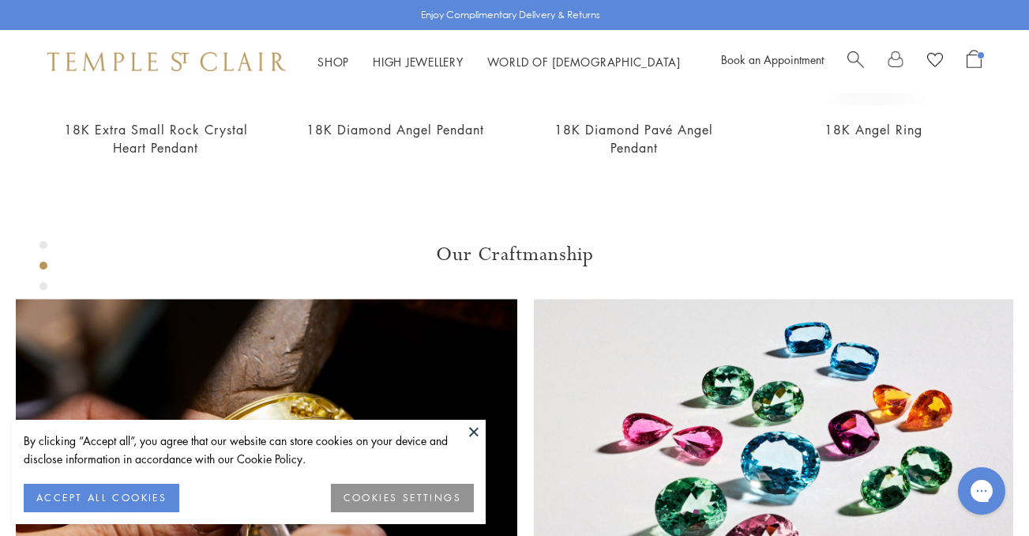
scroll to position [564, 0]
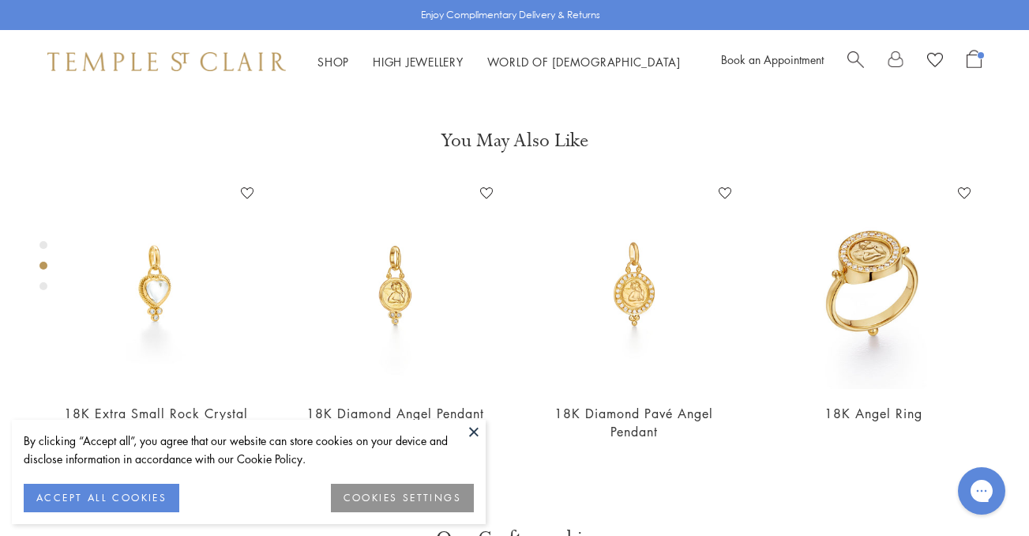
click at [41, 288] on div "Product gallery navigation" at bounding box center [43, 286] width 8 height 8
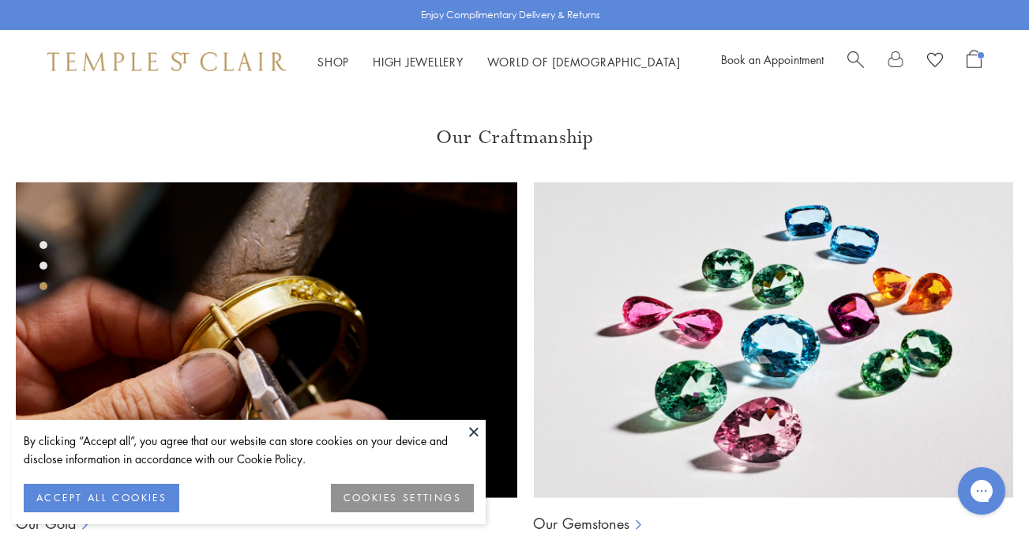
scroll to position [967, 0]
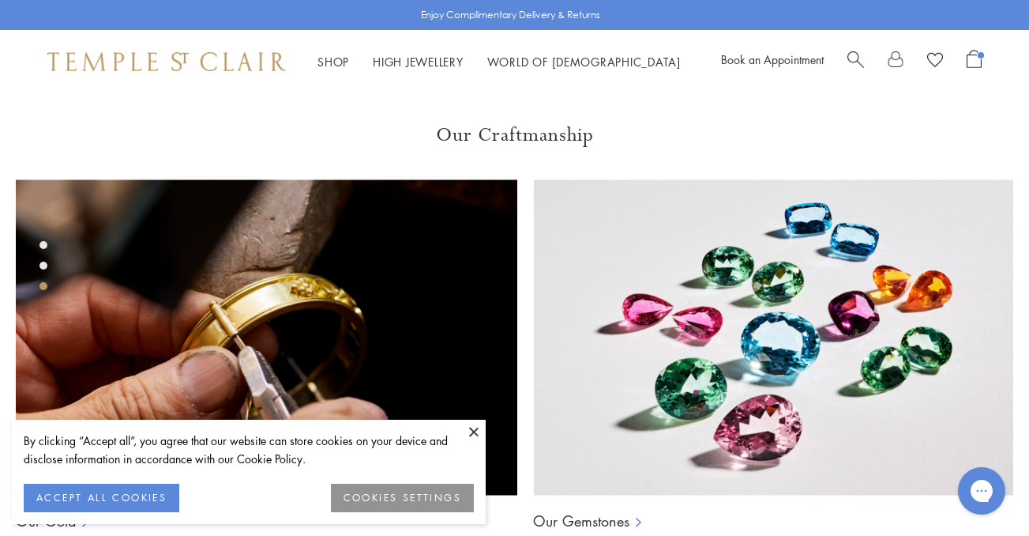
click at [43, 241] on div "Product gallery navigation" at bounding box center [43, 245] width 8 height 8
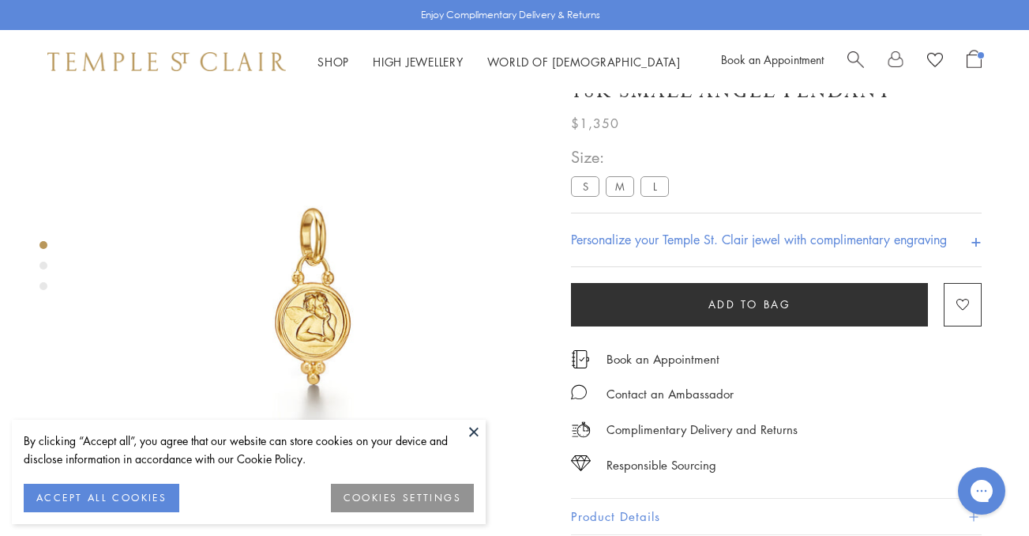
scroll to position [30, 0]
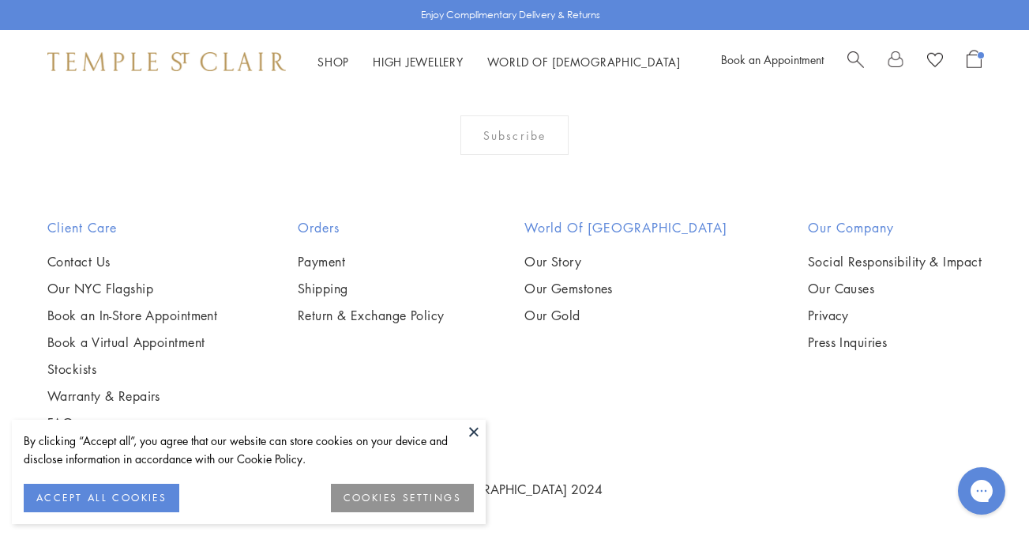
scroll to position [7809, 0]
click at [0, 0] on img at bounding box center [0, 0] width 0 height 0
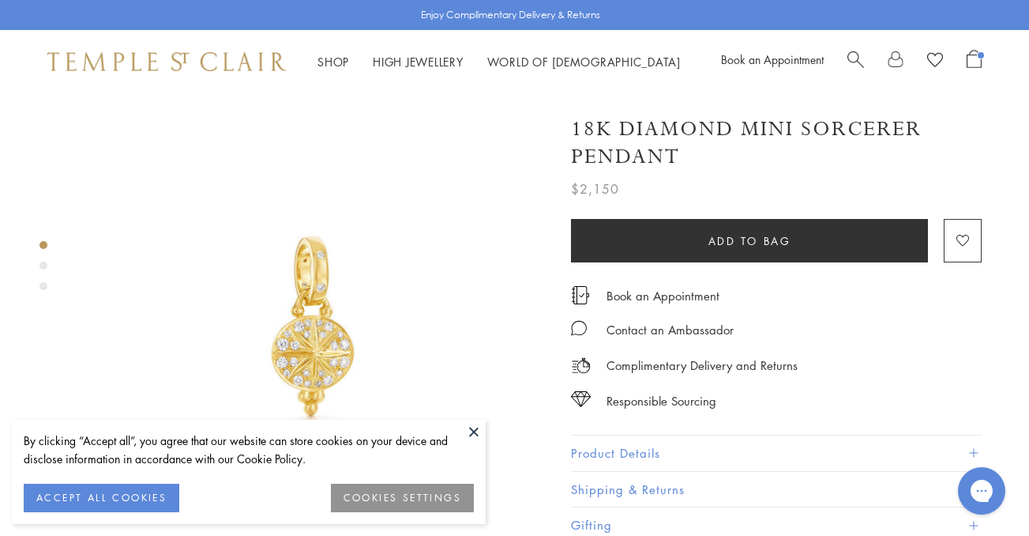
click at [45, 265] on div "Product gallery navigation" at bounding box center [43, 265] width 8 height 8
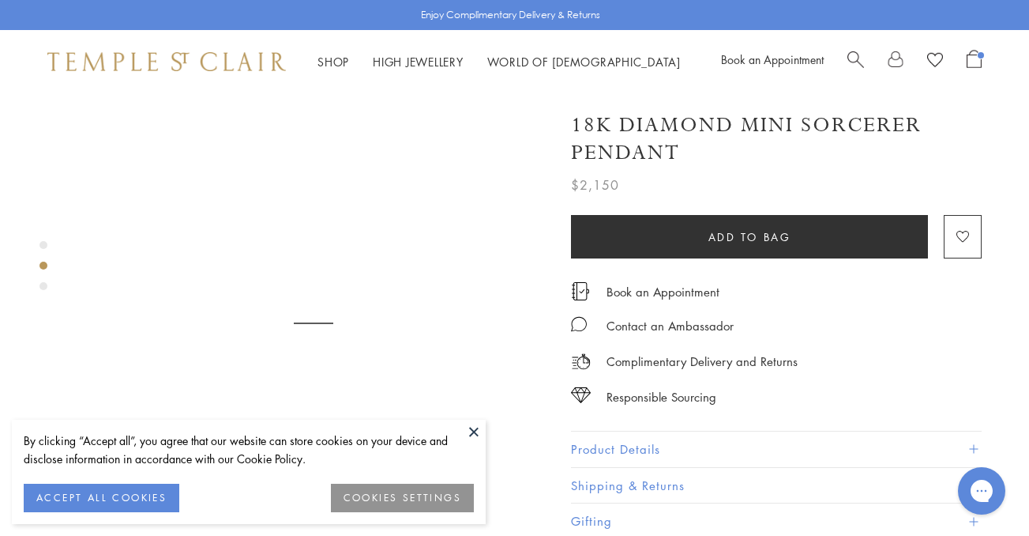
scroll to position [498, 0]
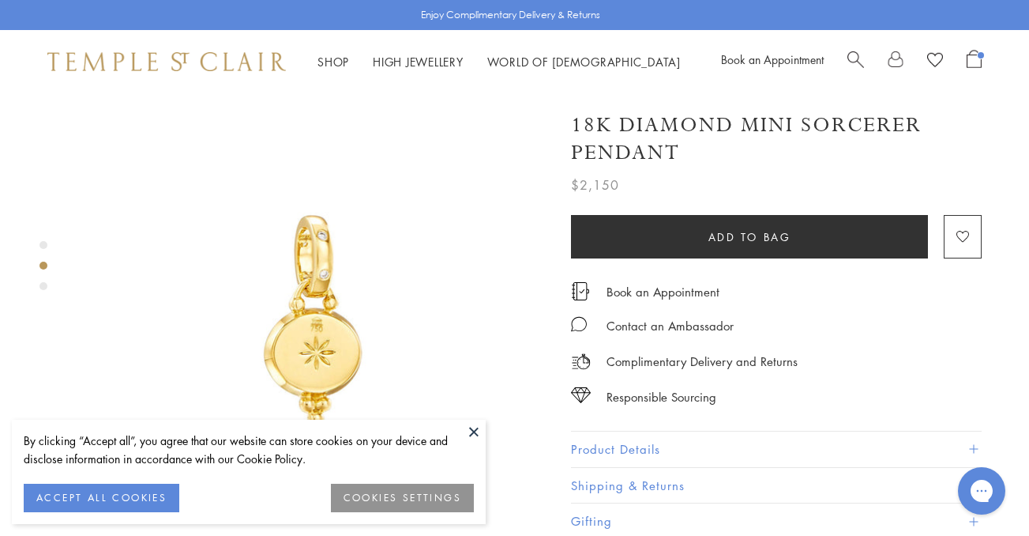
click at [43, 284] on div "Product gallery navigation" at bounding box center [43, 286] width 8 height 8
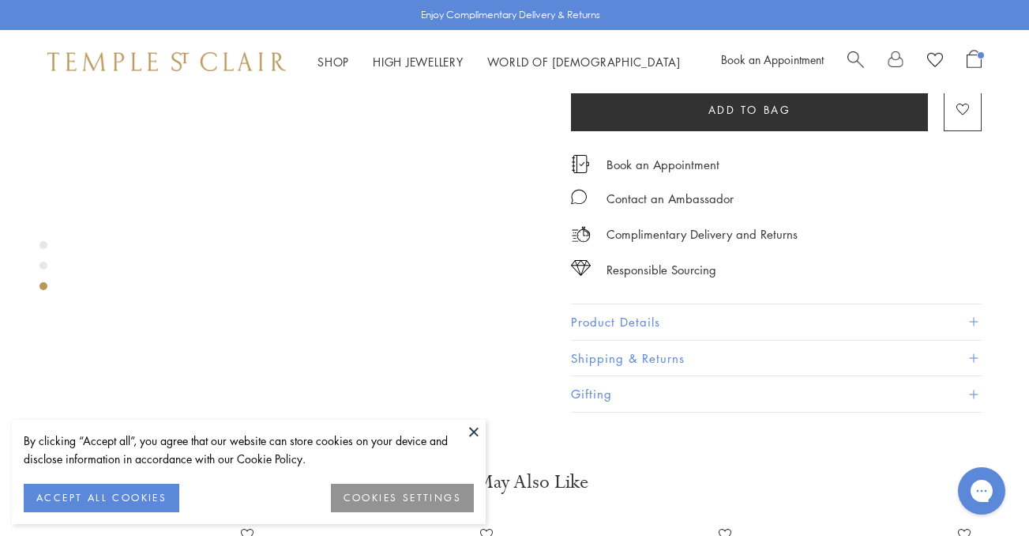
scroll to position [1136, 0]
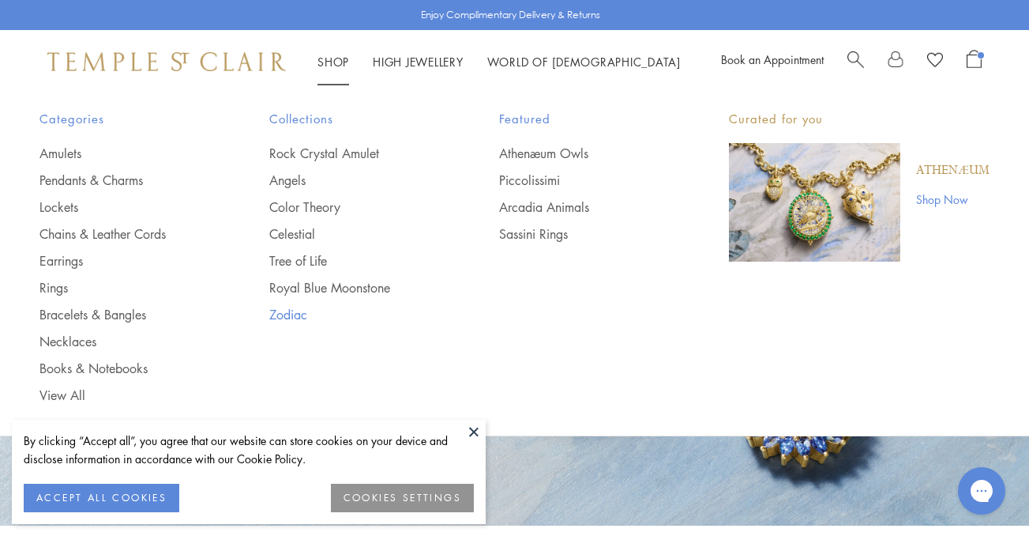
click at [286, 313] on link "Zodiac" at bounding box center [352, 314] width 167 height 17
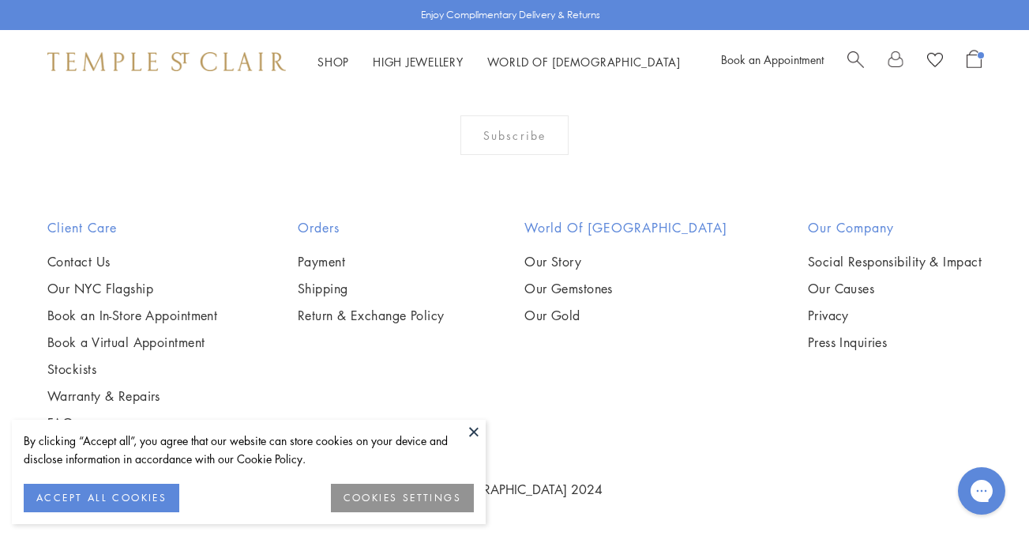
scroll to position [1607, 0]
click at [0, 0] on img at bounding box center [0, 0] width 0 height 0
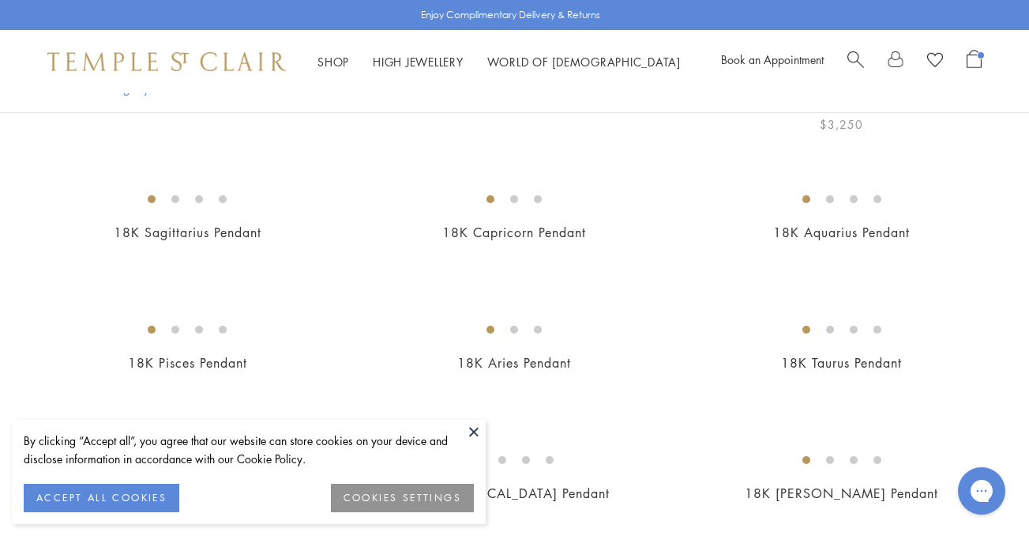
scroll to position [447, 0]
click at [0, 0] on img at bounding box center [0, 0] width 0 height 0
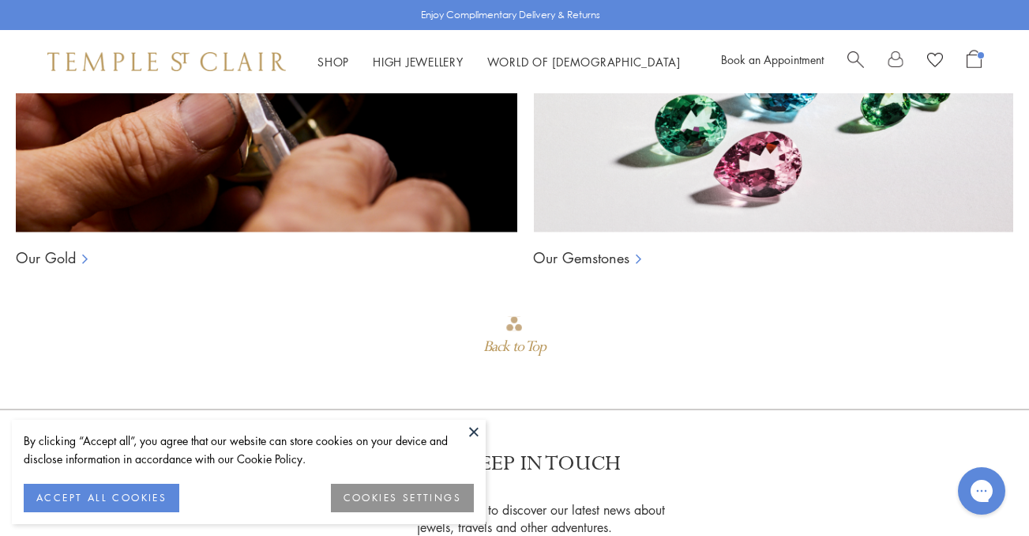
scroll to position [2134, 0]
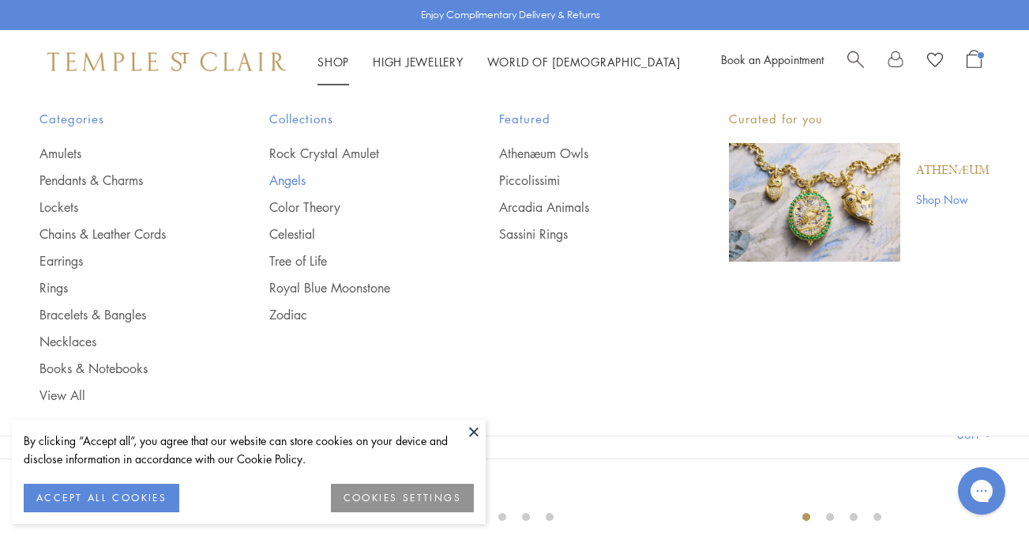
click at [293, 176] on link "Angels" at bounding box center [352, 179] width 167 height 17
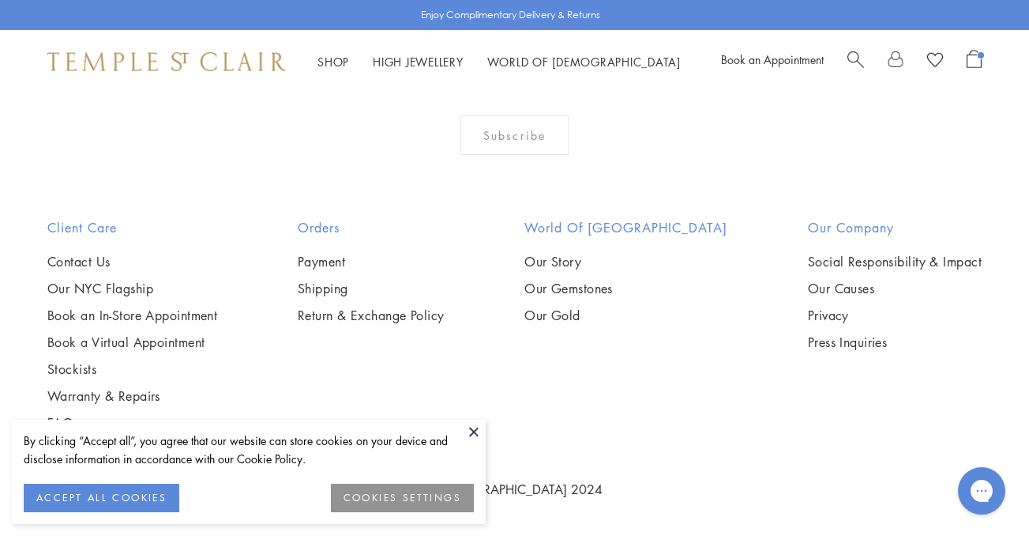
scroll to position [1632, 0]
click at [0, 0] on img at bounding box center [0, 0] width 0 height 0
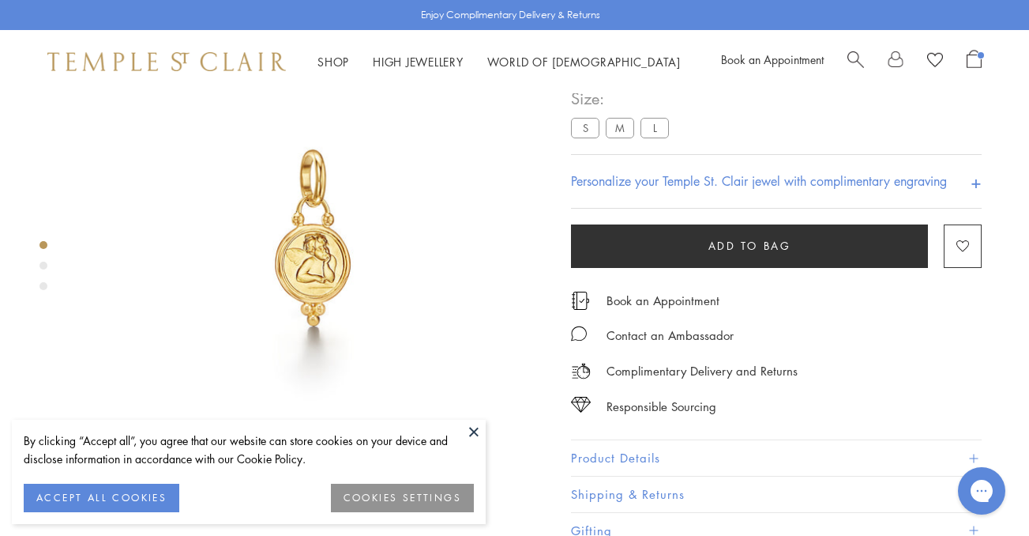
scroll to position [93, 0]
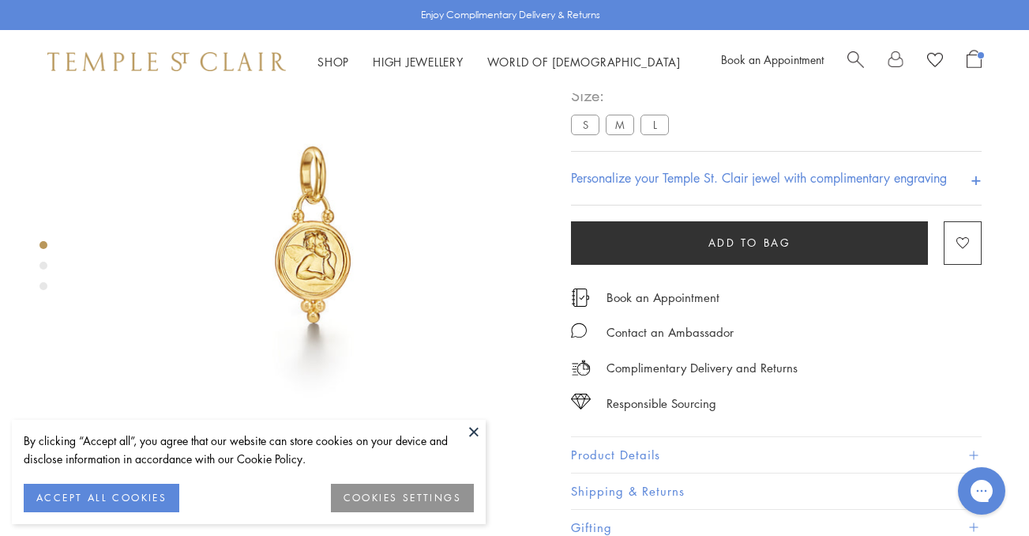
click at [321, 243] on img at bounding box center [313, 234] width 468 height 468
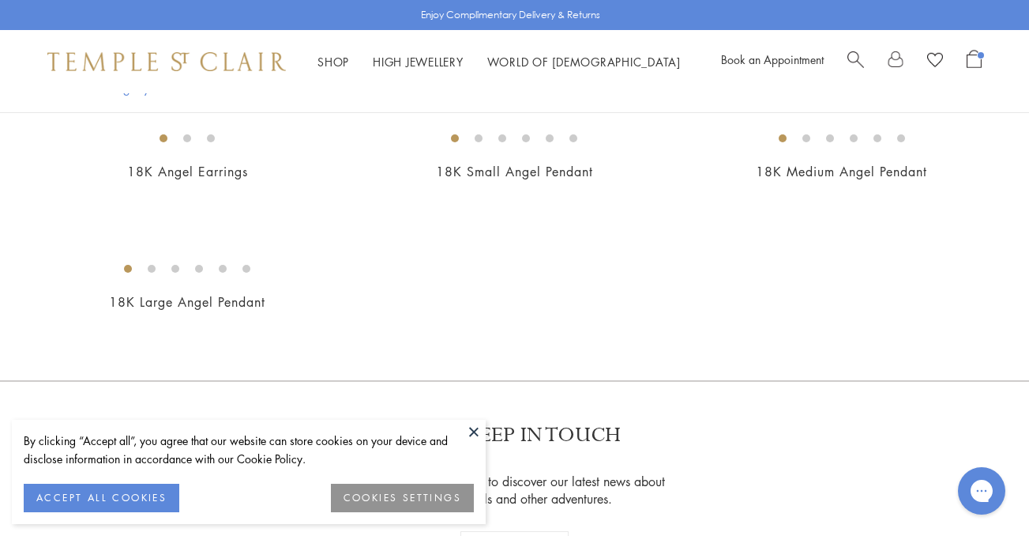
scroll to position [766, 0]
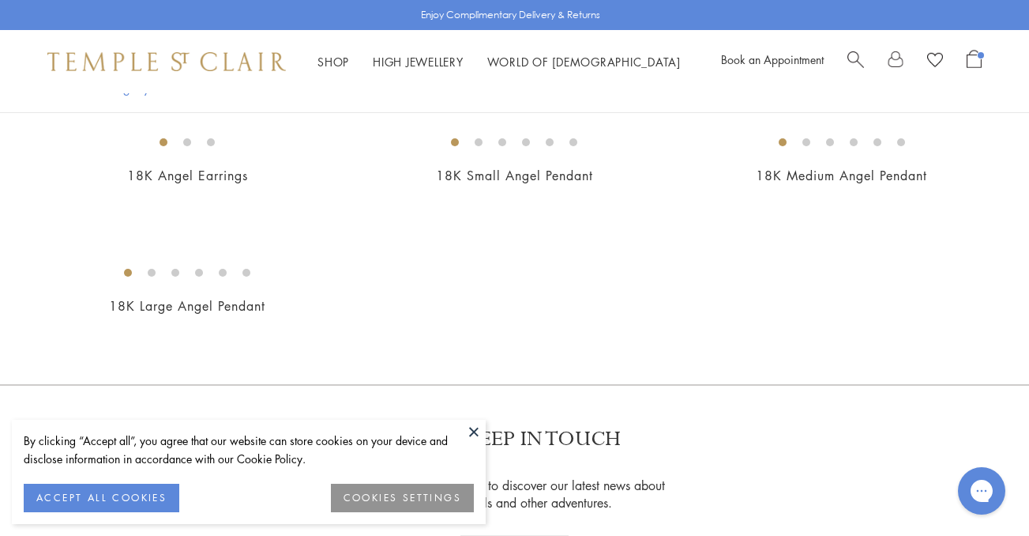
click at [0, 0] on img at bounding box center [0, 0] width 0 height 0
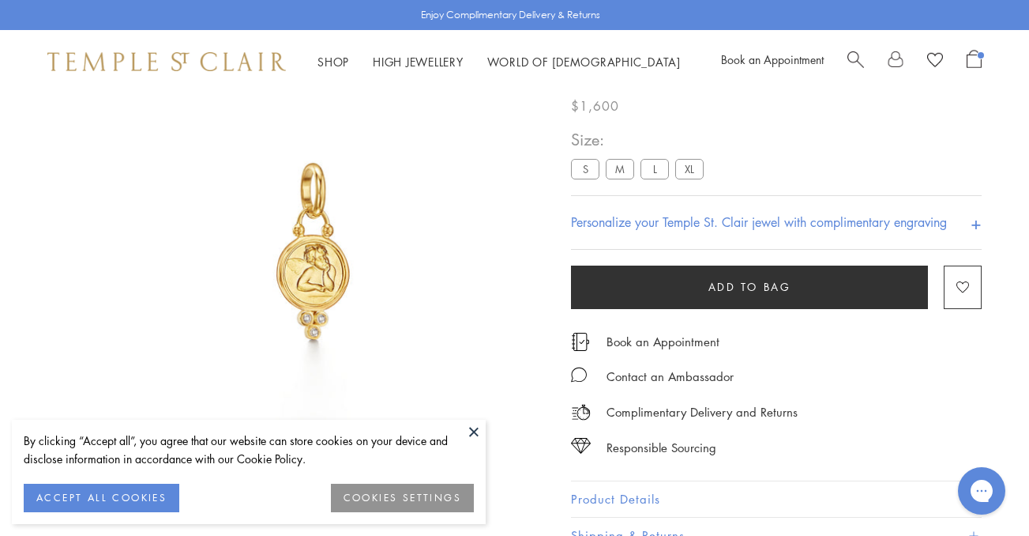
scroll to position [93, 0]
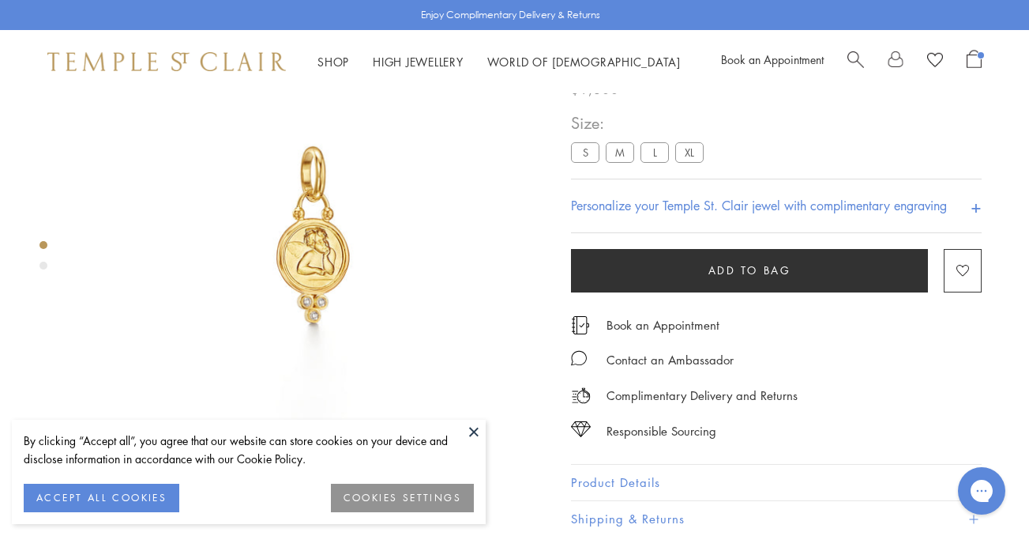
click at [329, 234] on img at bounding box center [313, 234] width 468 height 468
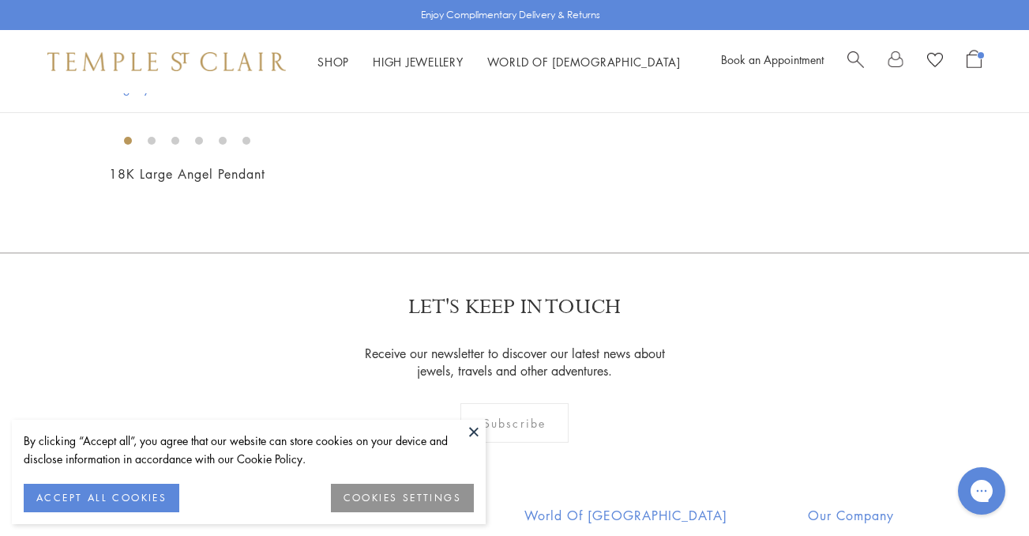
scroll to position [901, 0]
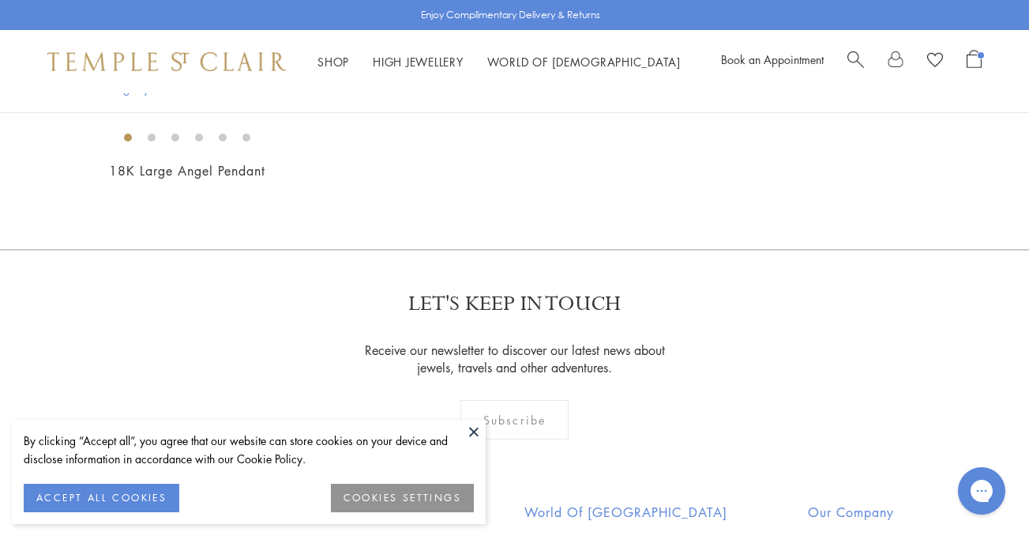
click at [0, 0] on img at bounding box center [0, 0] width 0 height 0
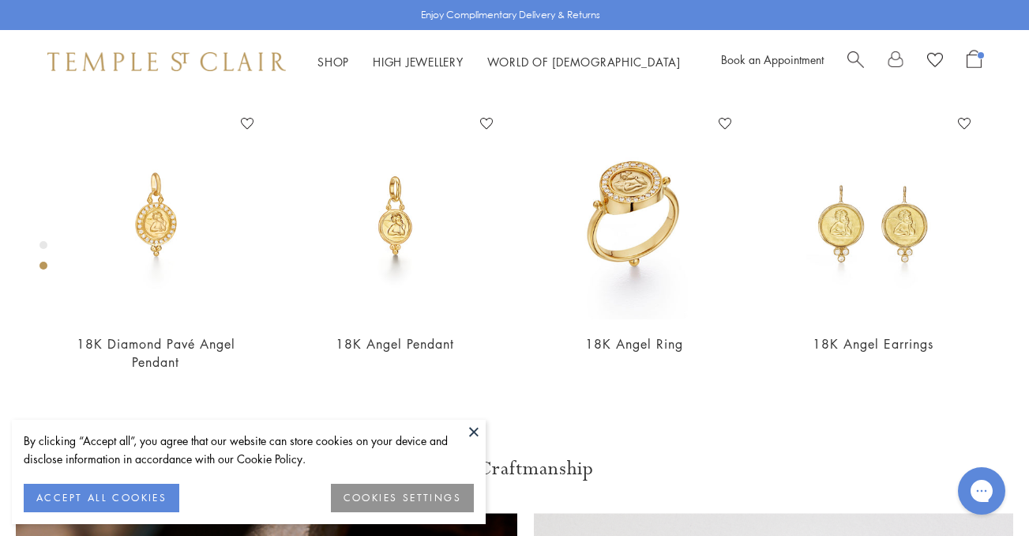
scroll to position [664, 0]
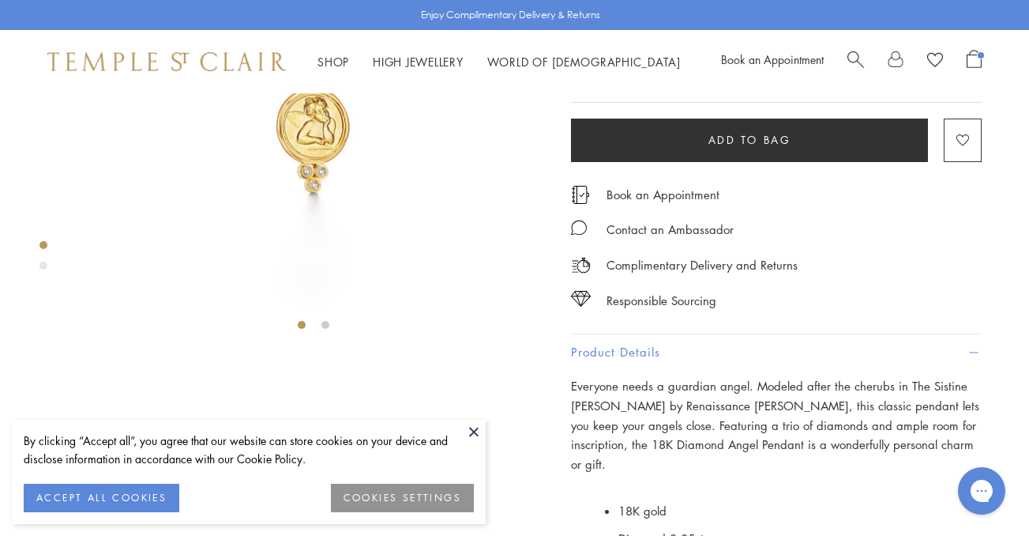
scroll to position [0, 0]
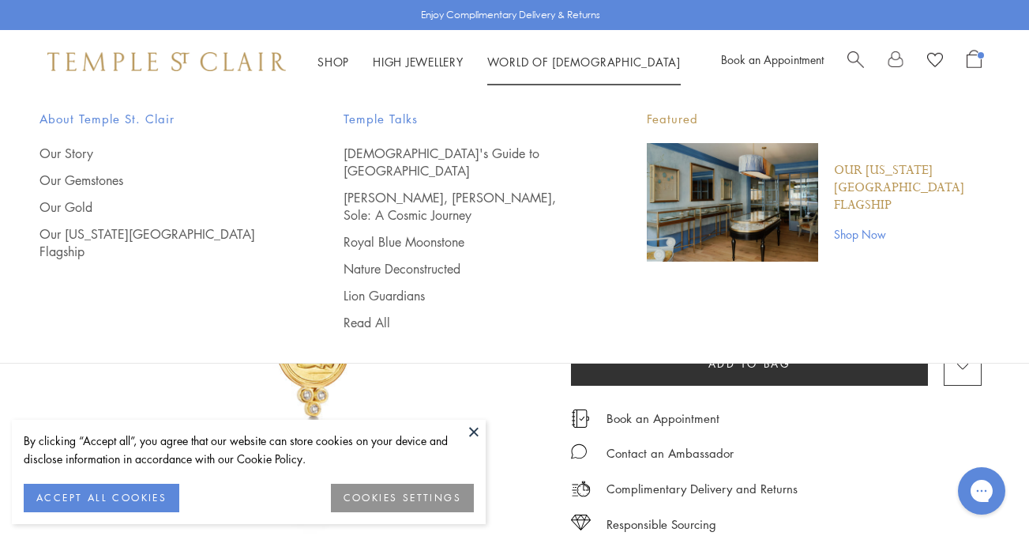
click at [975, 62] on span "Open Shopping Bag" at bounding box center [974, 59] width 15 height 18
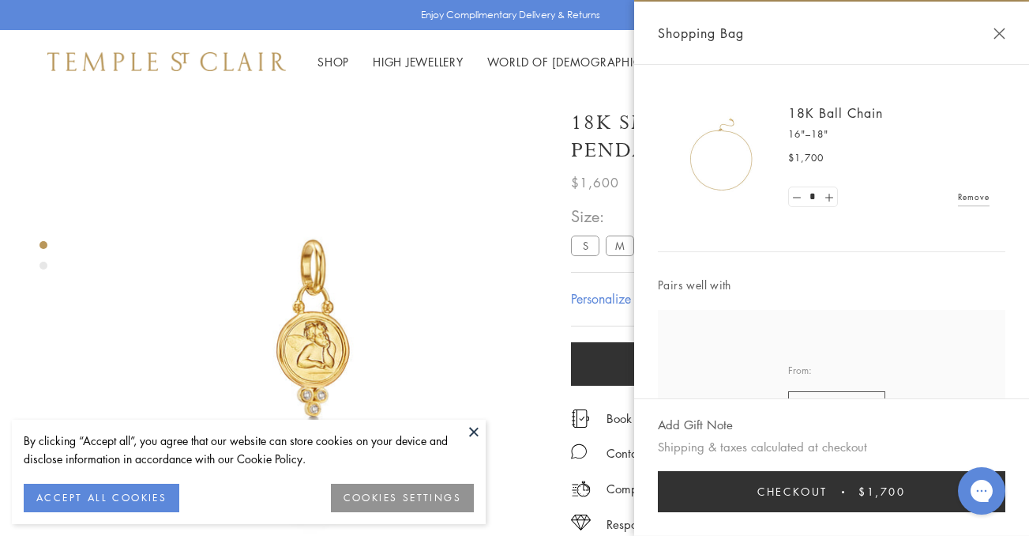
click at [803, 490] on span "Checkout" at bounding box center [793, 491] width 70 height 17
